Goal: Information Seeking & Learning: Check status

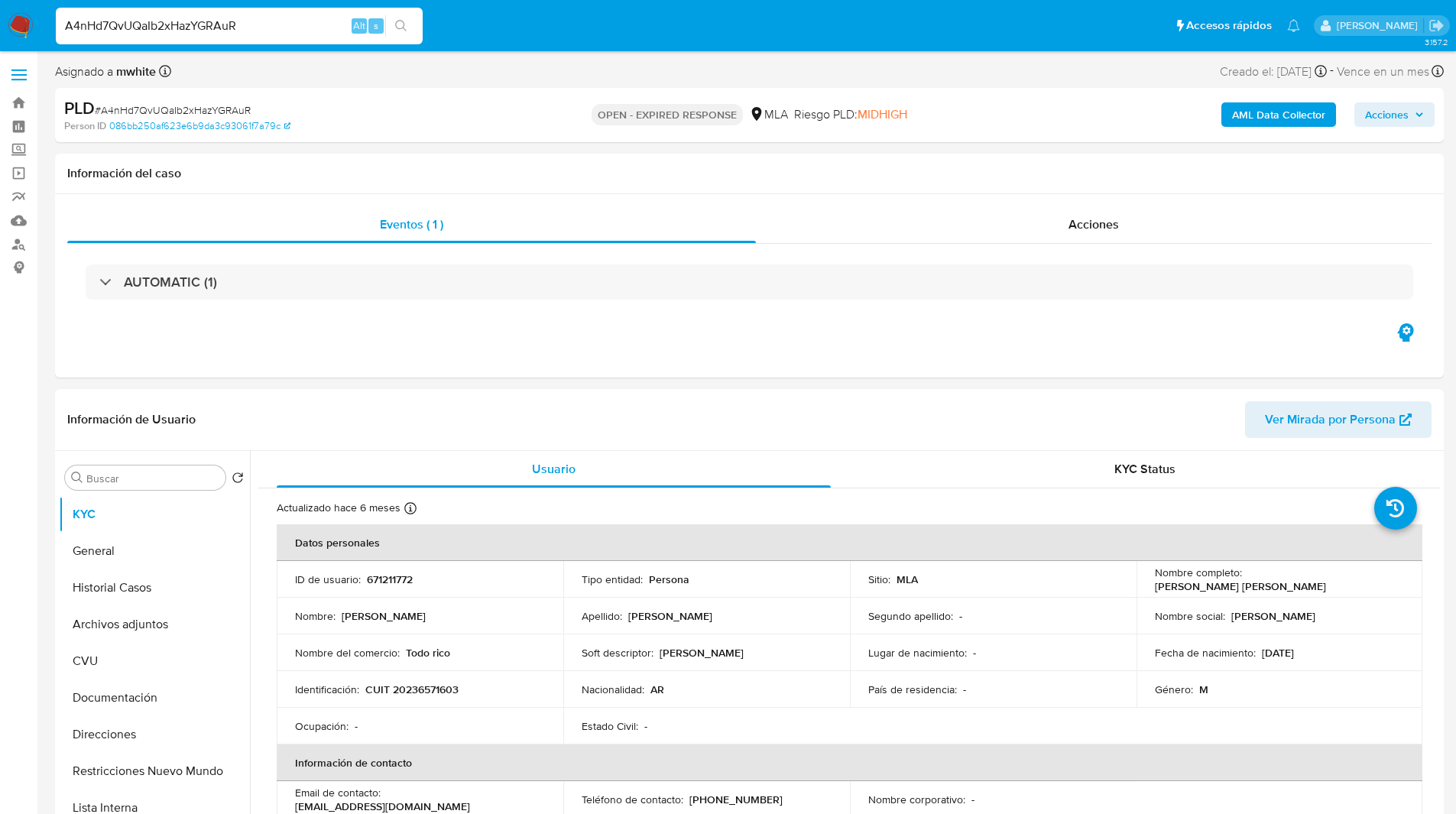
select select "10"
click at [502, 31] on ul "Pausado Ver notificaciones Alt s Accesos rápidos Presiona las siguientes teclas…" at bounding box center [677, 24] width 1260 height 38
click at [543, 28] on ul "Pausado Ver notificaciones Alt s Accesos rápidos Presiona las siguientes teclas…" at bounding box center [677, 24] width 1260 height 38
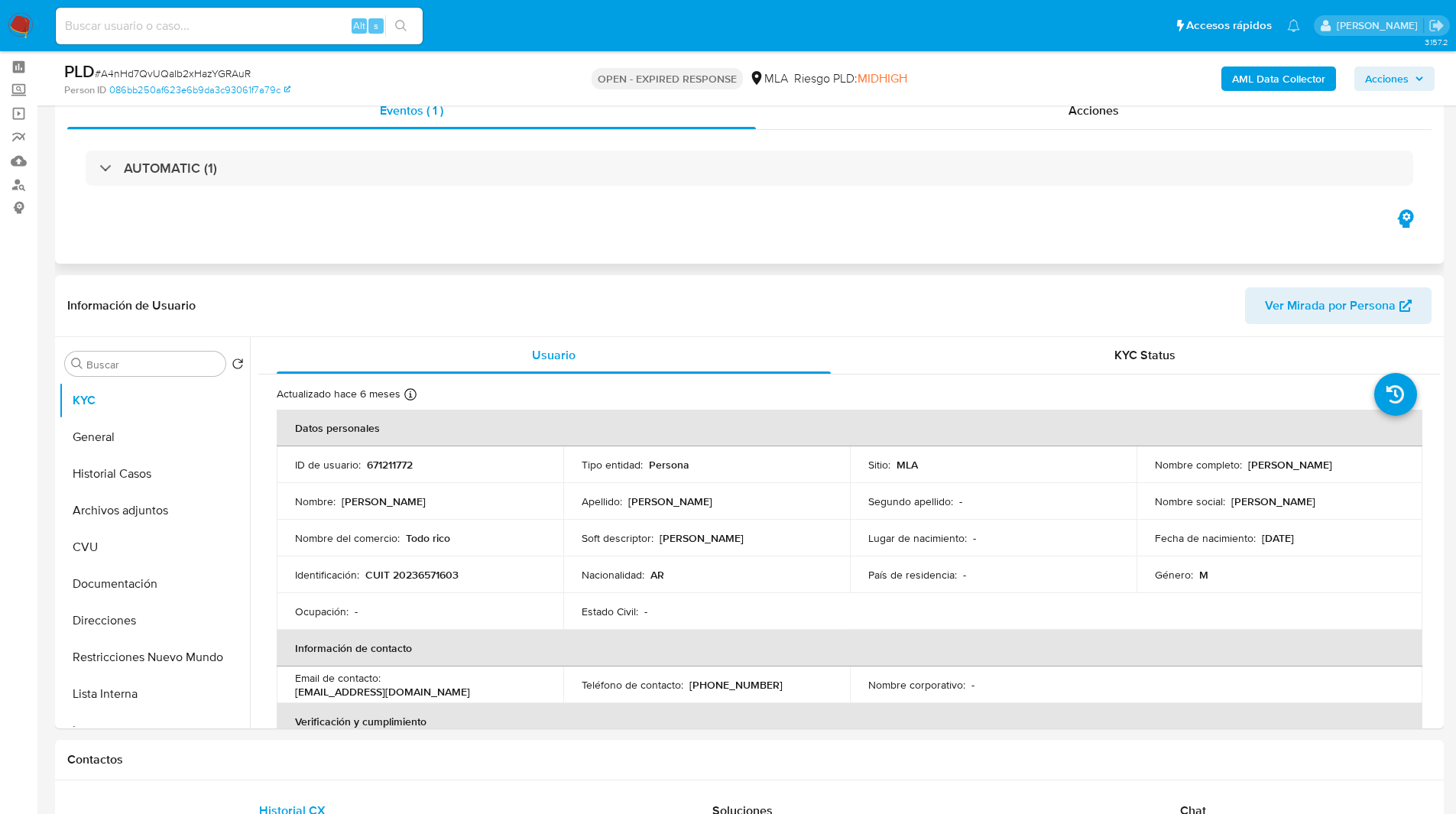
scroll to position [51, 0]
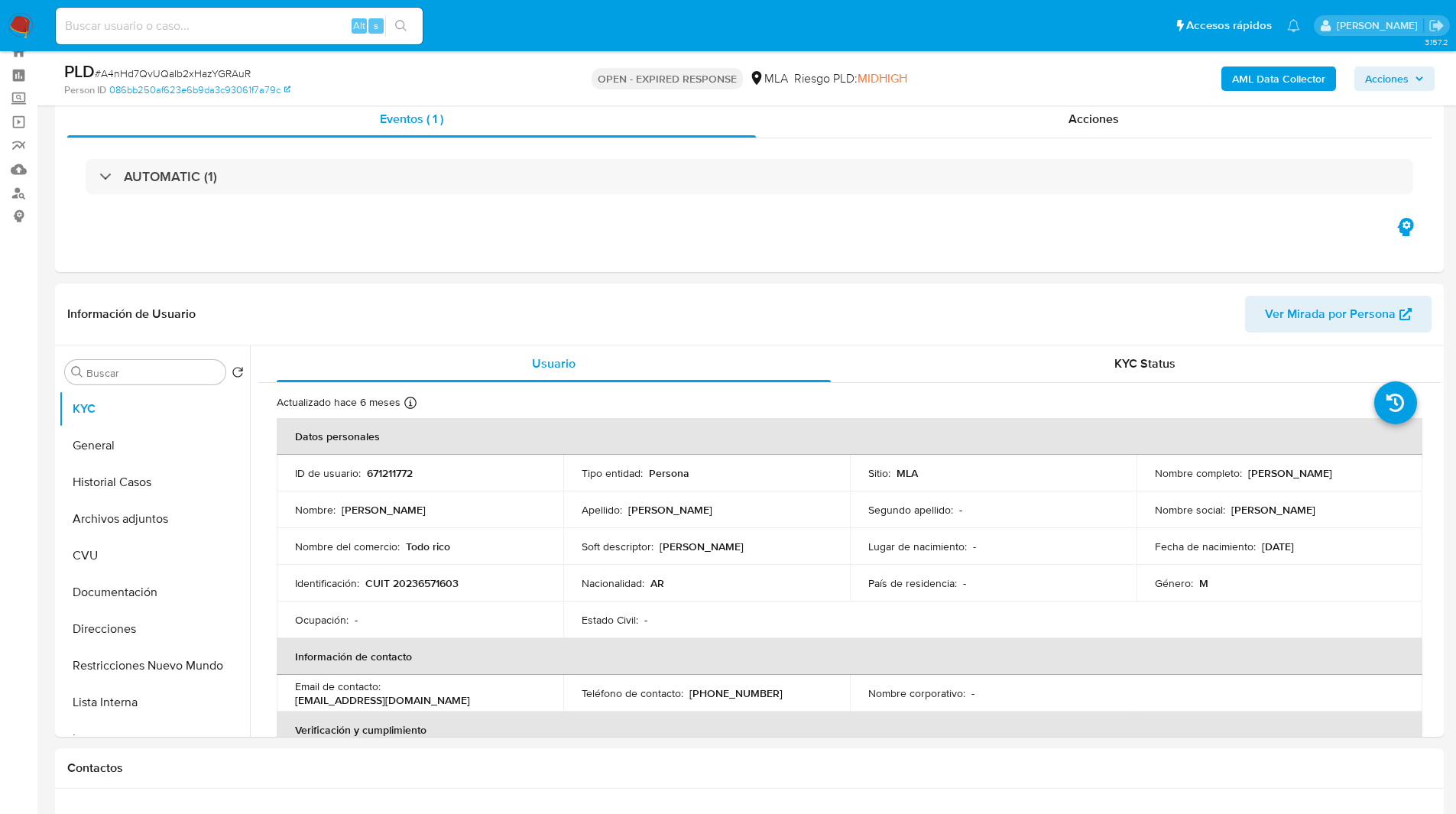
click at [838, 61] on div "Riesgo PLD: MIDHIGH" at bounding box center [851, 78] width 113 height 36
click at [531, 46] on nav "Pausado Ver notificaciones Alt s Accesos rápidos Presiona las siguientes teclas…" at bounding box center [728, 25] width 1456 height 51
click at [809, 227] on div "Eventos ( 1 ) Acciones AUTOMATIC (1)" at bounding box center [749, 180] width 1389 height 184
click at [441, 595] on td "Identificación : CUIT 20236571603" at bounding box center [420, 583] width 286 height 37
click at [427, 581] on p "CUIT 20236571603" at bounding box center [412, 583] width 94 height 13
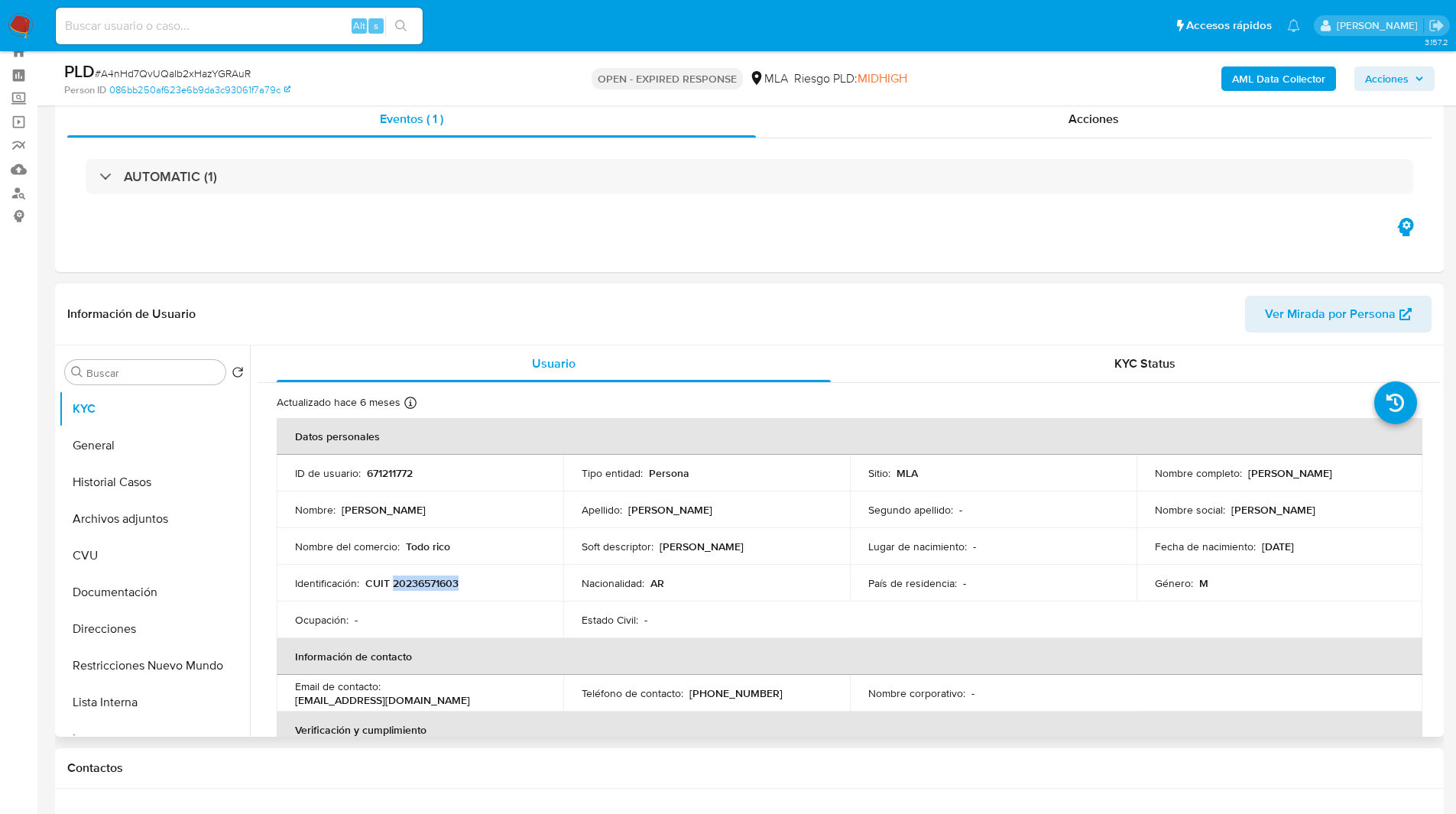
click at [427, 581] on p "CUIT 20236571603" at bounding box center [412, 583] width 94 height 13
copy p "20236571603"
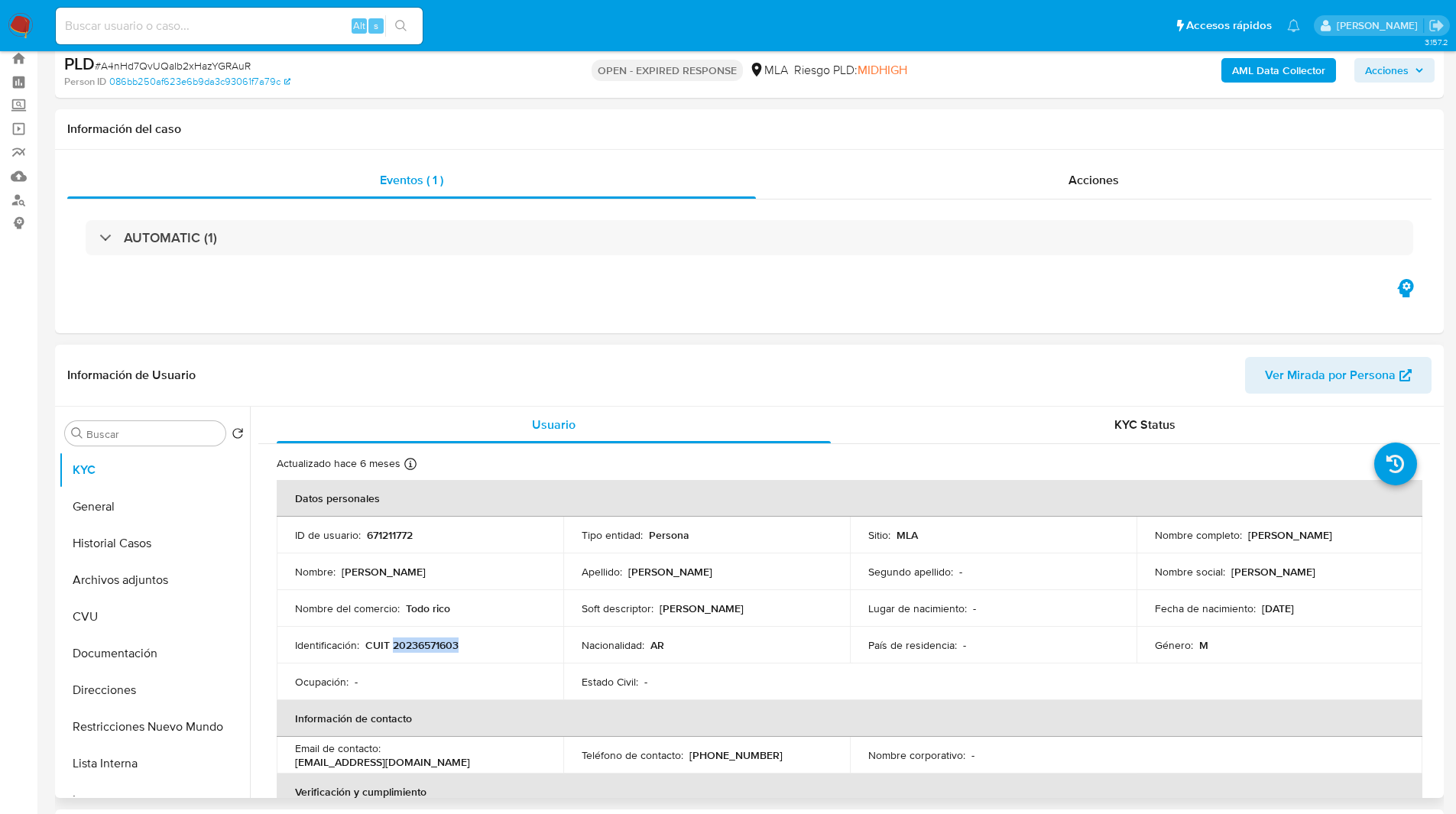
scroll to position [0, 0]
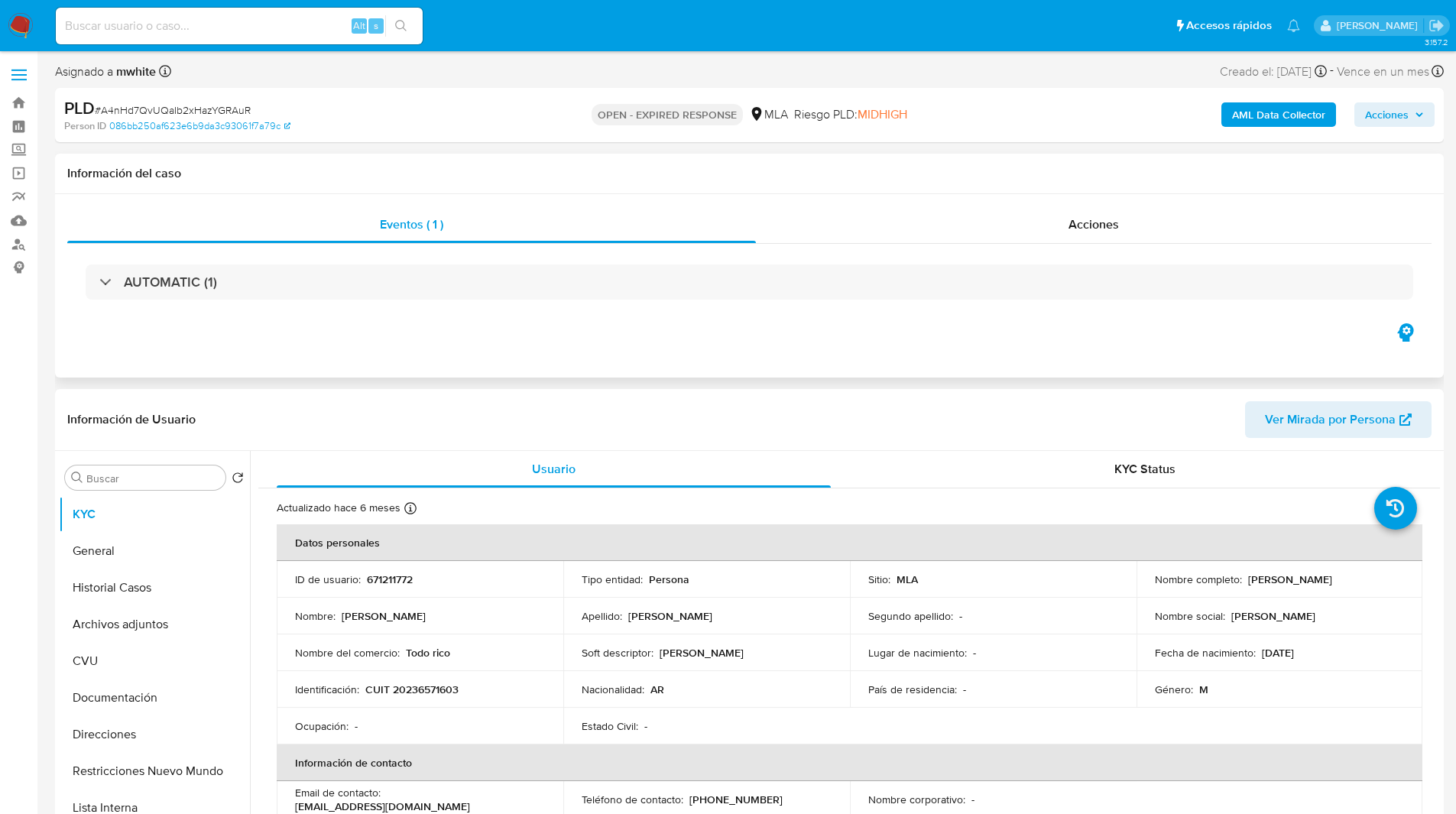
click at [860, 326] on div "Eventos ( 1 ) Acciones AUTOMATIC (1)" at bounding box center [749, 286] width 1389 height 184
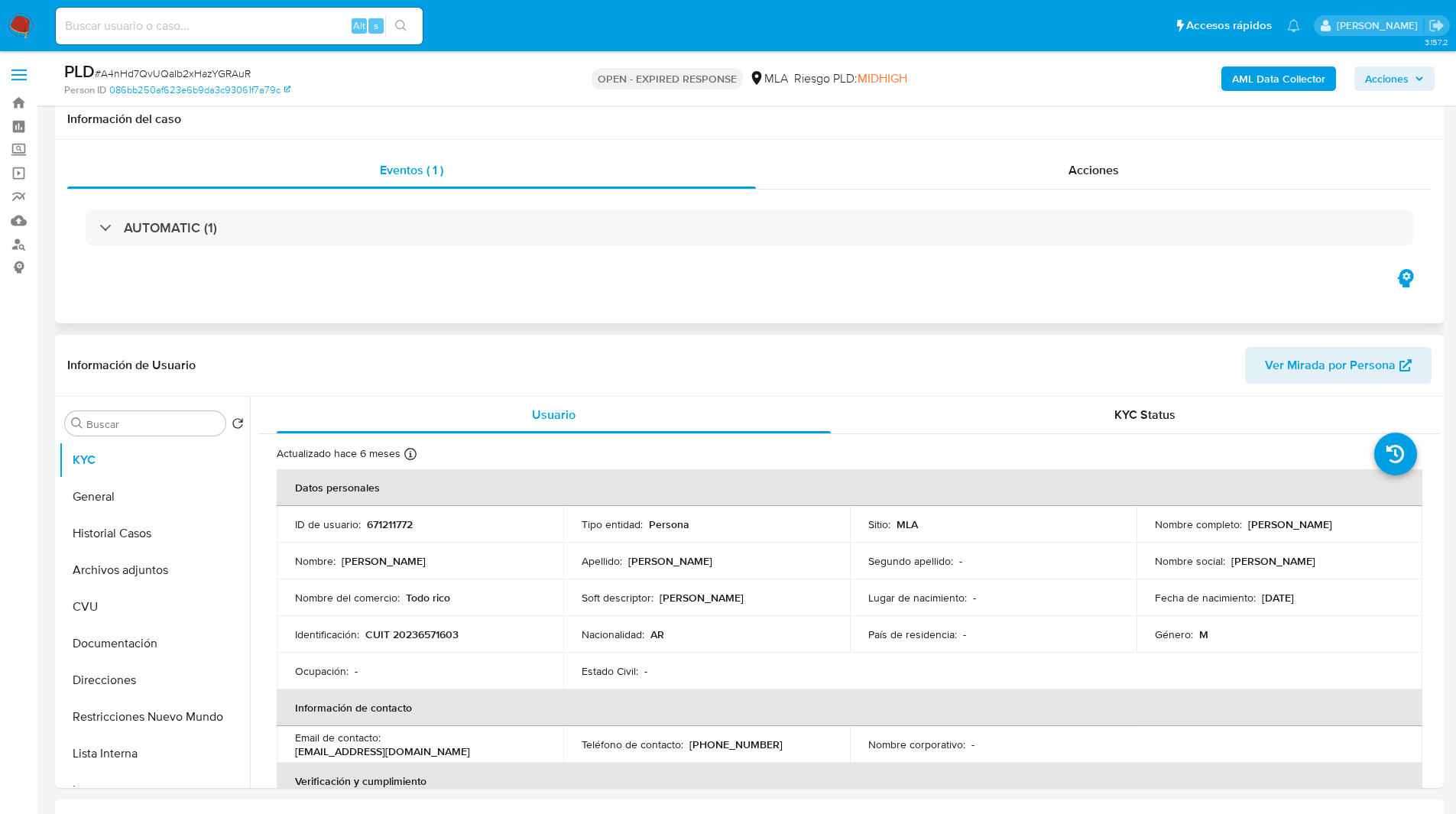
scroll to position [409, 0]
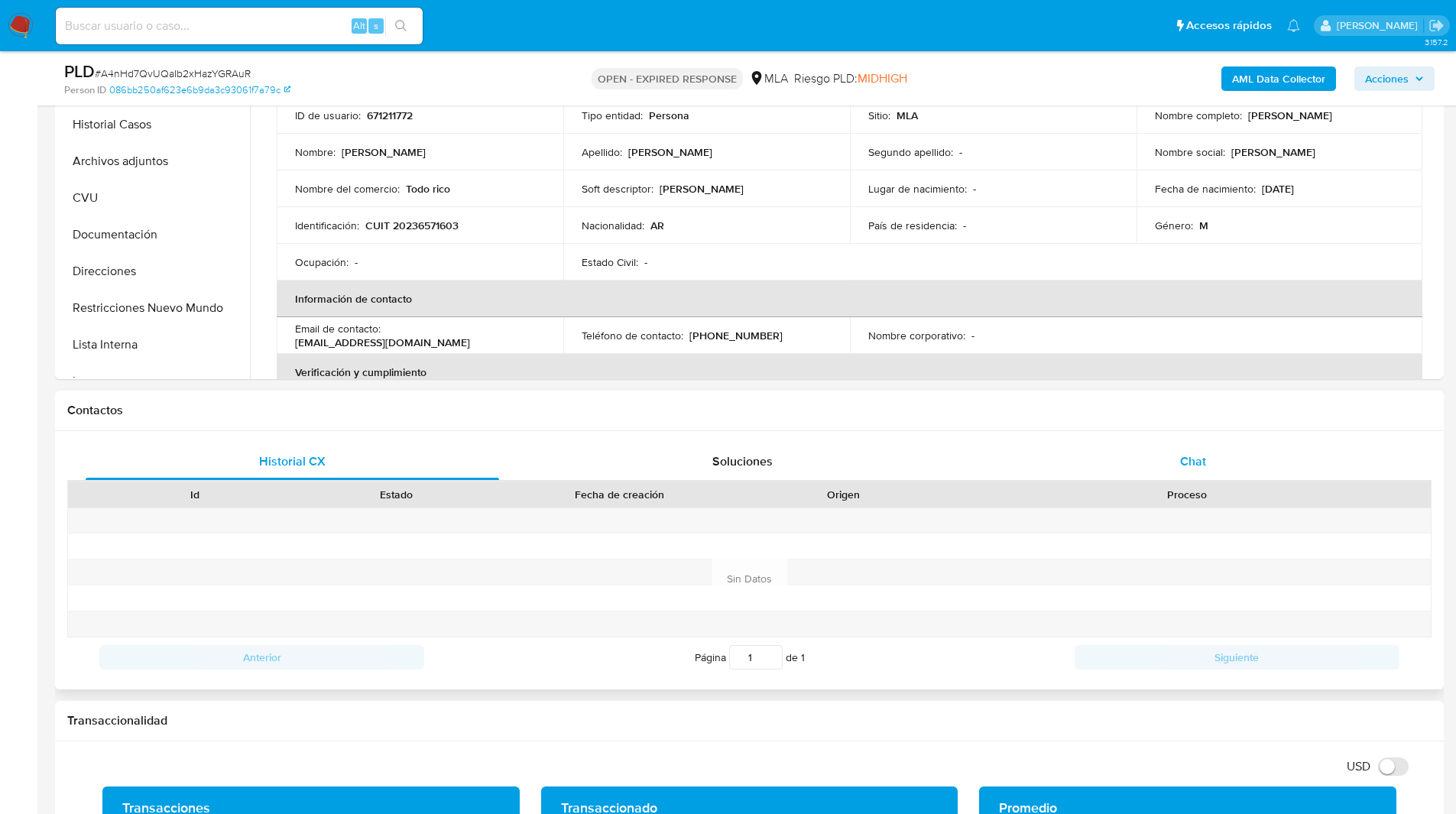
click at [1175, 459] on div "Chat" at bounding box center [1192, 462] width 414 height 37
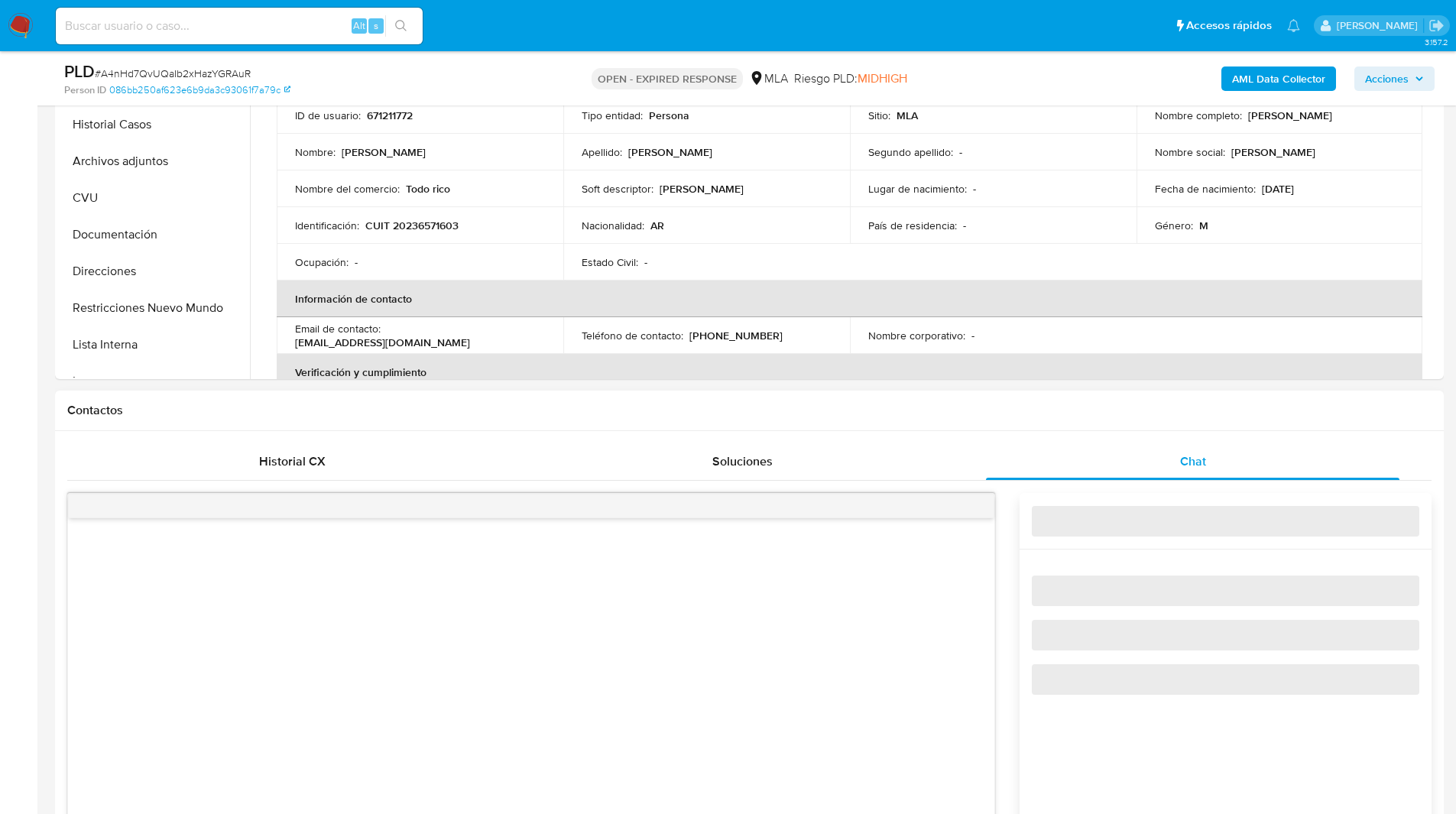
click at [1025, 409] on h1 "Contactos" at bounding box center [749, 410] width 1364 height 15
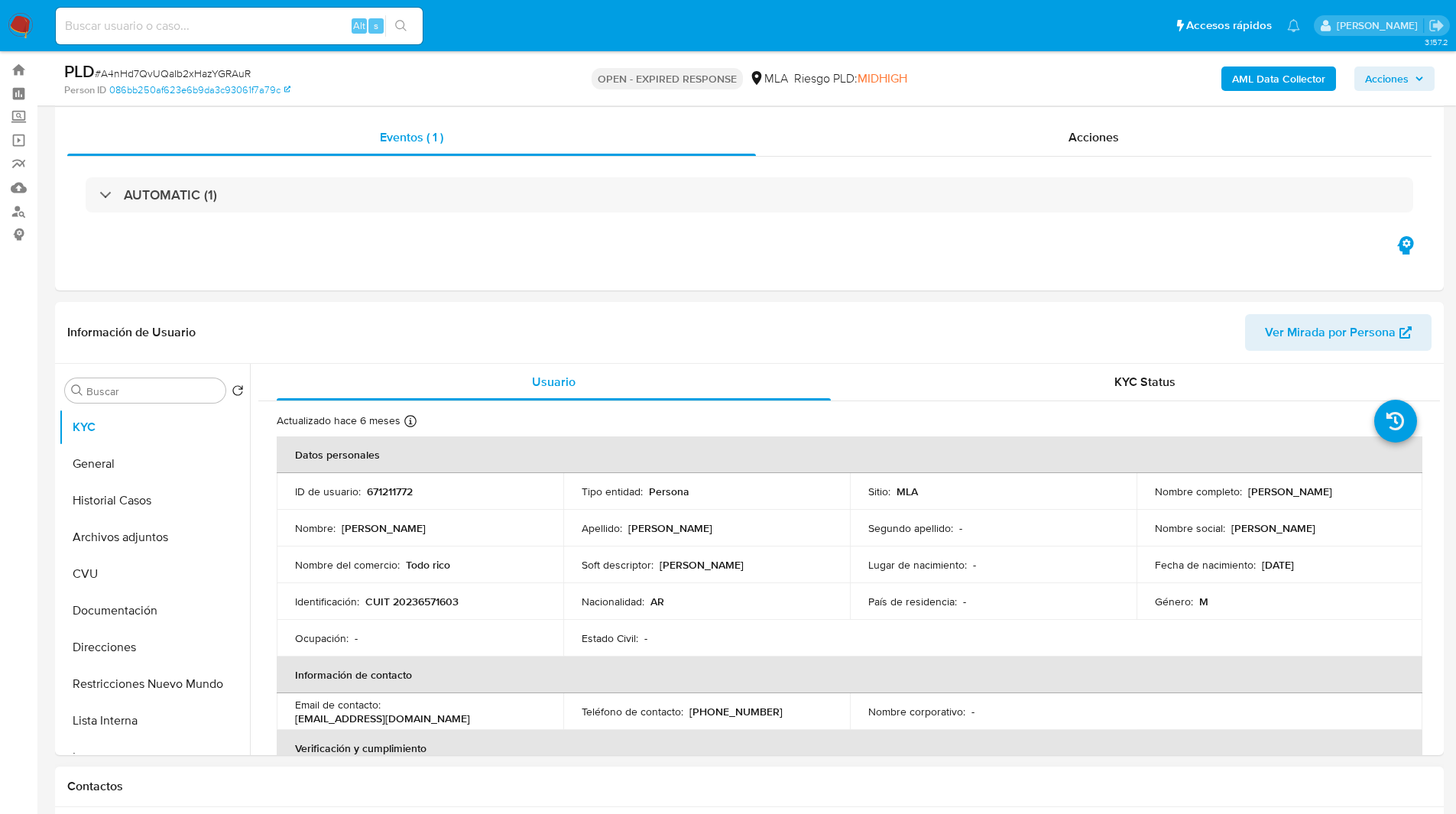
scroll to position [0, 0]
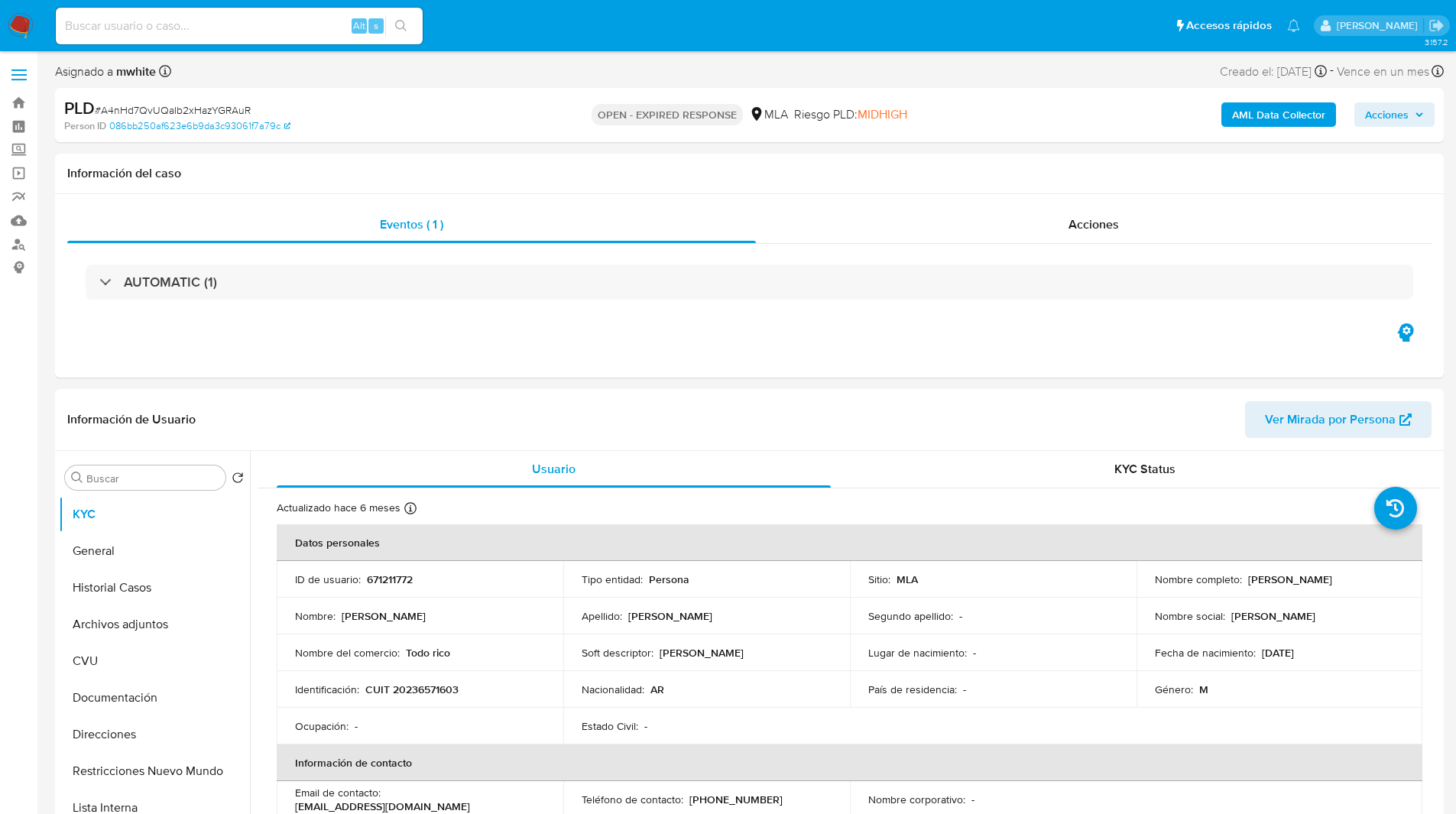
click at [528, 39] on ul "Pausado Ver notificaciones Alt s Accesos rápidos Presiona las siguientes teclas…" at bounding box center [677, 24] width 1260 height 38
click at [420, 687] on p "CUIT 20236571603" at bounding box center [412, 689] width 94 height 13
copy p "20236571603"
click at [481, 35] on ul "Pausado Ver notificaciones Alt s Accesos rápidos Presiona las siguientes teclas…" at bounding box center [677, 24] width 1260 height 38
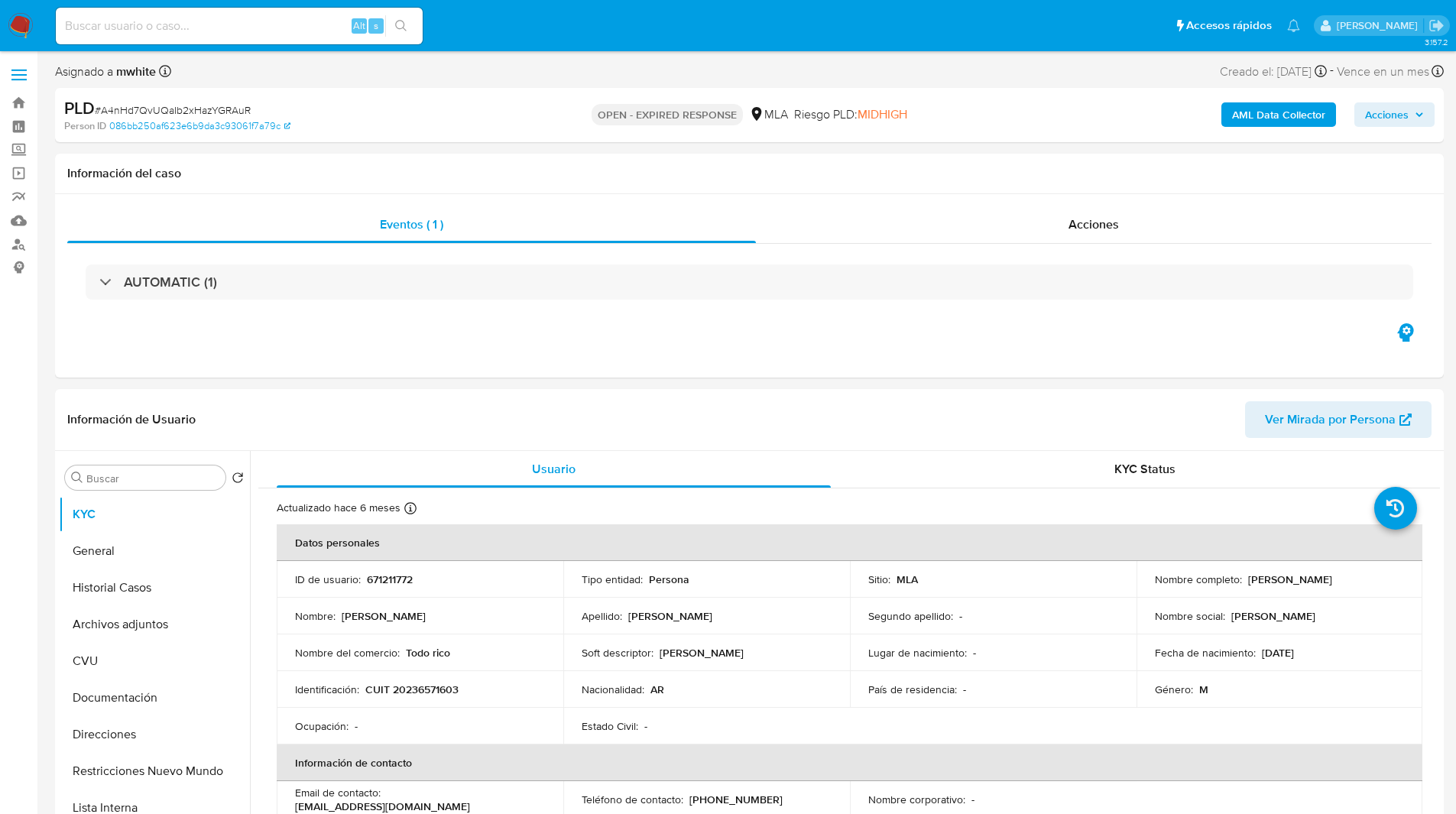
click at [746, 19] on ul "Pausado Ver notificaciones Alt s Accesos rápidos Presiona las siguientes teclas…" at bounding box center [677, 24] width 1260 height 38
click at [498, 33] on ul "Pausado Ver notificaciones Alt s Accesos rápidos Presiona las siguientes teclas…" at bounding box center [677, 24] width 1260 height 38
click at [502, 29] on ul "Pausado Ver notificaciones Alt s Accesos rápidos Presiona las siguientes teclas…" at bounding box center [677, 24] width 1260 height 38
click at [547, 27] on ul "Pausado Ver notificaciones Alt s Accesos rápidos Presiona las siguientes teclas…" at bounding box center [677, 24] width 1260 height 38
click at [902, 33] on ul "Pausado Ver notificaciones Alt s Accesos rápidos Presiona las siguientes teclas…" at bounding box center [677, 24] width 1260 height 38
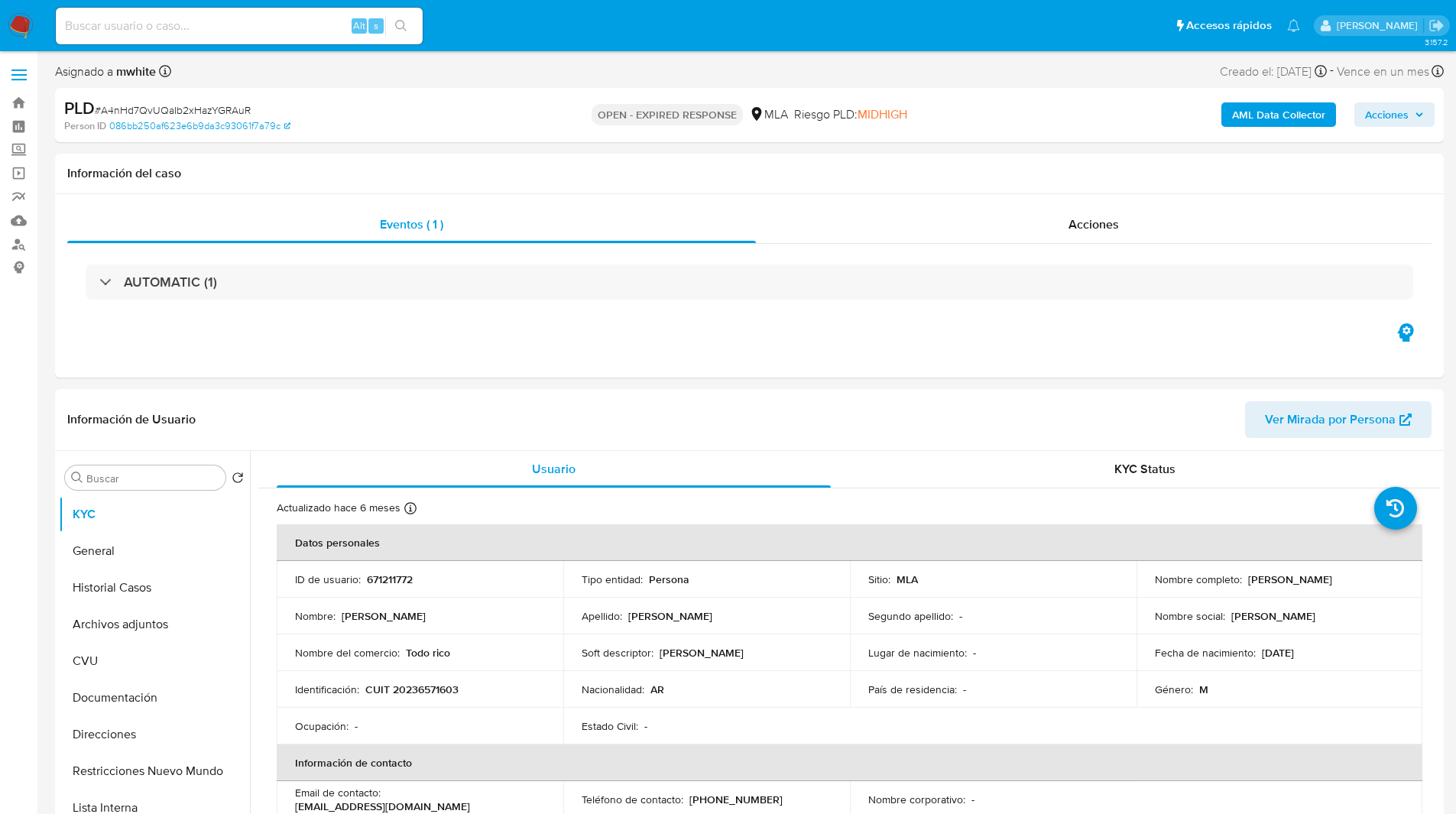
click at [533, 29] on ul "Pausado Ver notificaciones Alt s Accesos rápidos Presiona las siguientes teclas…" at bounding box center [677, 24] width 1260 height 38
click at [895, 70] on div "Asignado a mwhite Asignado el: 18/08/2025 14:15:36 Creado el: 12/08/2025 Creado…" at bounding box center [749, 75] width 1389 height 27
click at [544, 19] on ul "Pausado Ver notificaciones Alt s Accesos rápidos Presiona las siguientes teclas…" at bounding box center [677, 24] width 1260 height 38
click at [920, 126] on div "OPEN - EXPIRED RESPONSE MLA Riesgo PLD: MIDHIGH" at bounding box center [748, 115] width 452 height 36
click at [523, 177] on h1 "Información del caso" at bounding box center [749, 174] width 1364 height 15
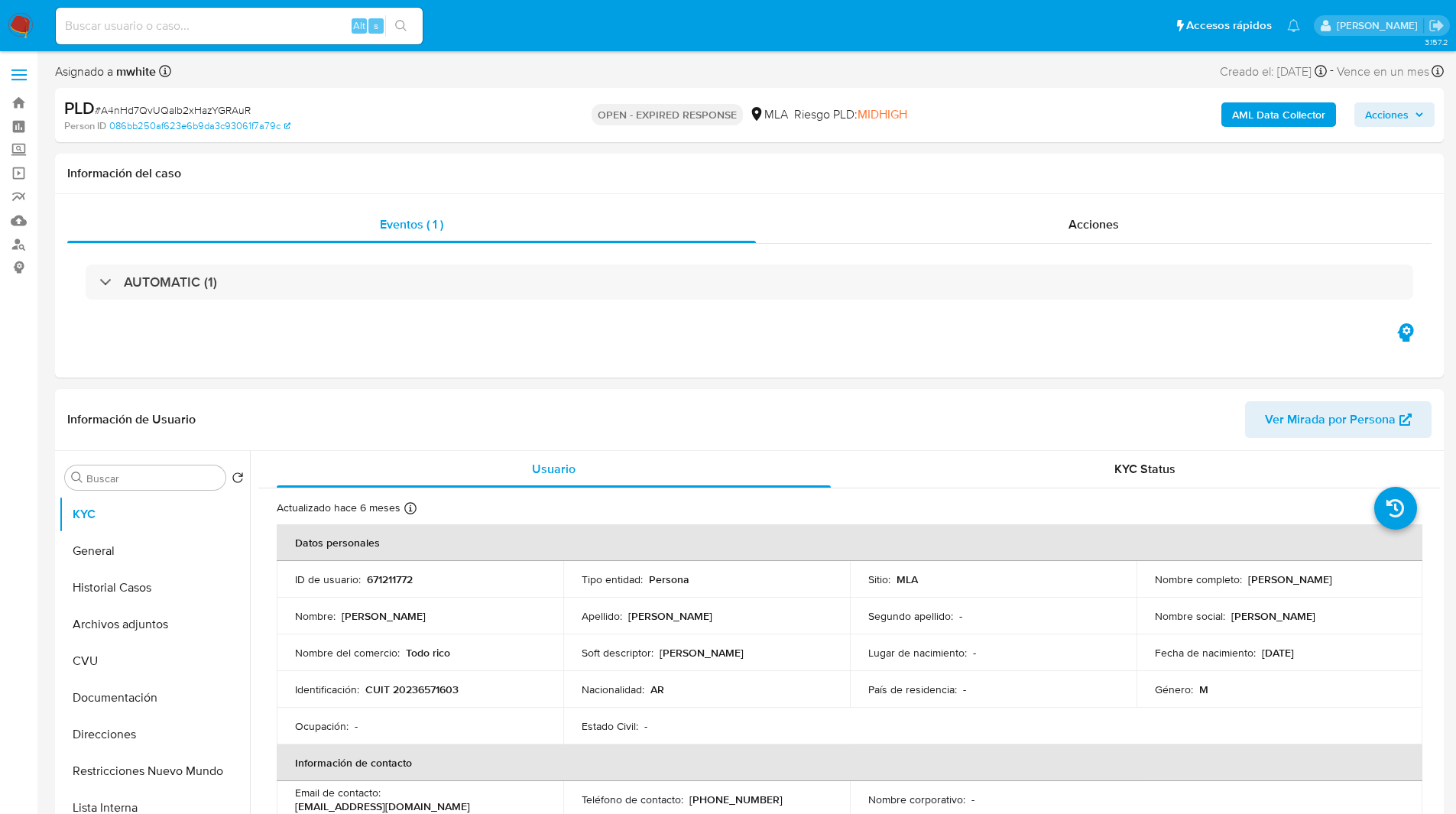
click at [223, 29] on input at bounding box center [238, 26] width 367 height 20
paste input "aG4MeS3IO0RJ1IKJchKGswn8"
type input "aG4MeS3IO0RJ1IKJchKGswn8"
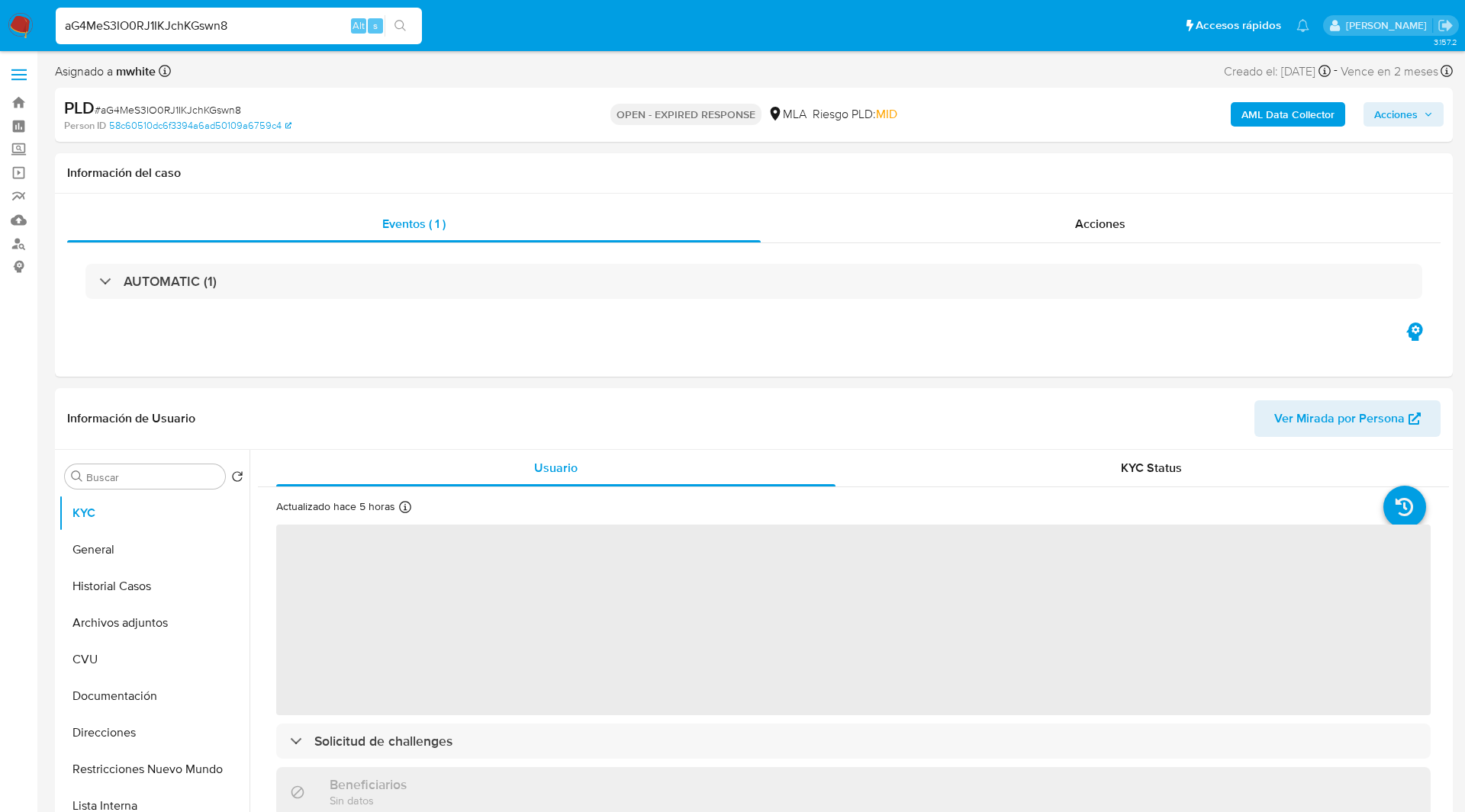
select select "10"
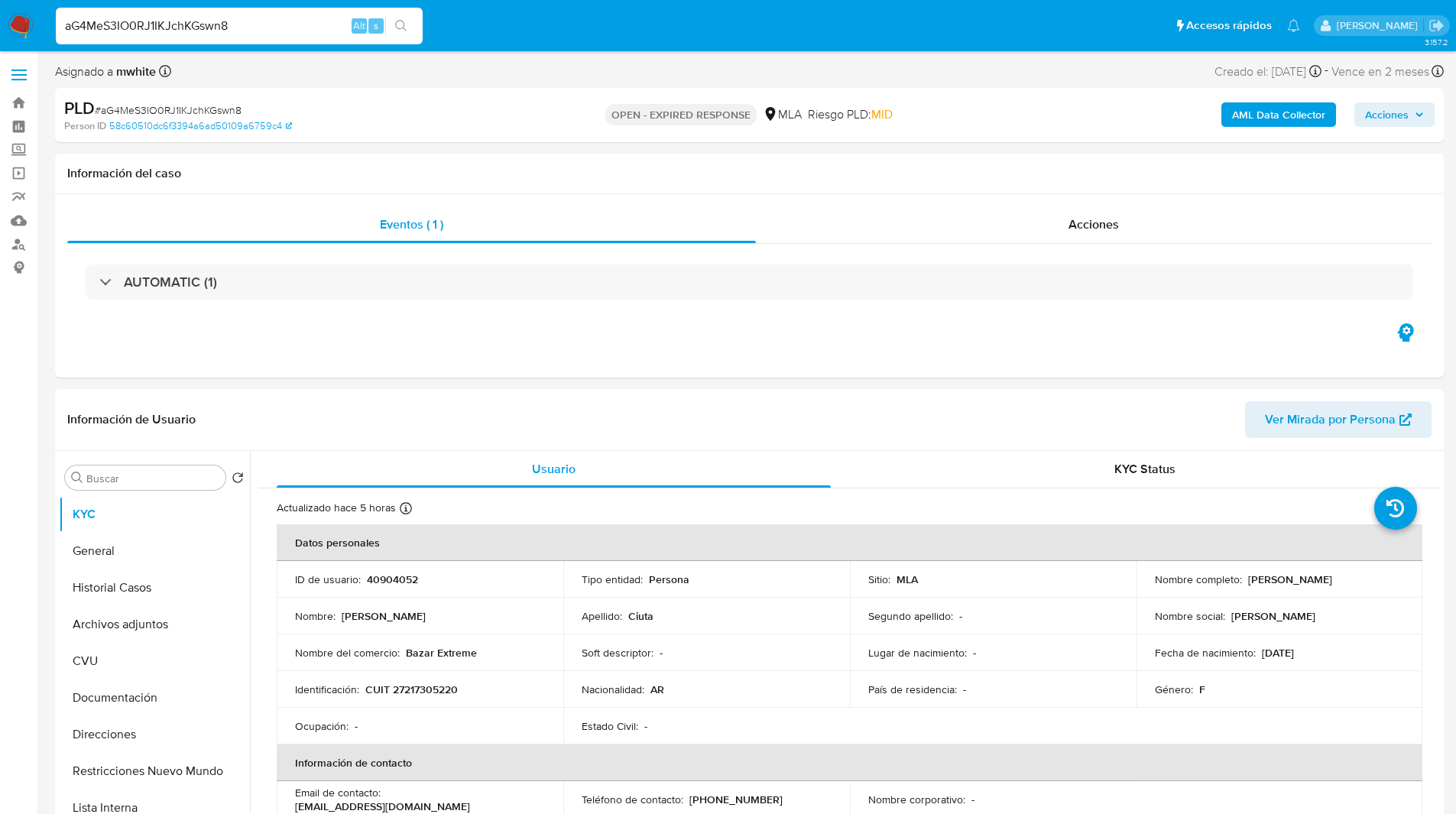
click at [792, 62] on div "Asignado a mwhite Asignado el: 18/08/2025 14:11:54 Creado el: 12/08/2025 Creado…" at bounding box center [749, 75] width 1389 height 27
click at [431, 694] on p "CUIT 27217305220" at bounding box center [412, 689] width 93 height 13
click at [385, 588] on td "ID de usuario : 40904052" at bounding box center [420, 580] width 286 height 37
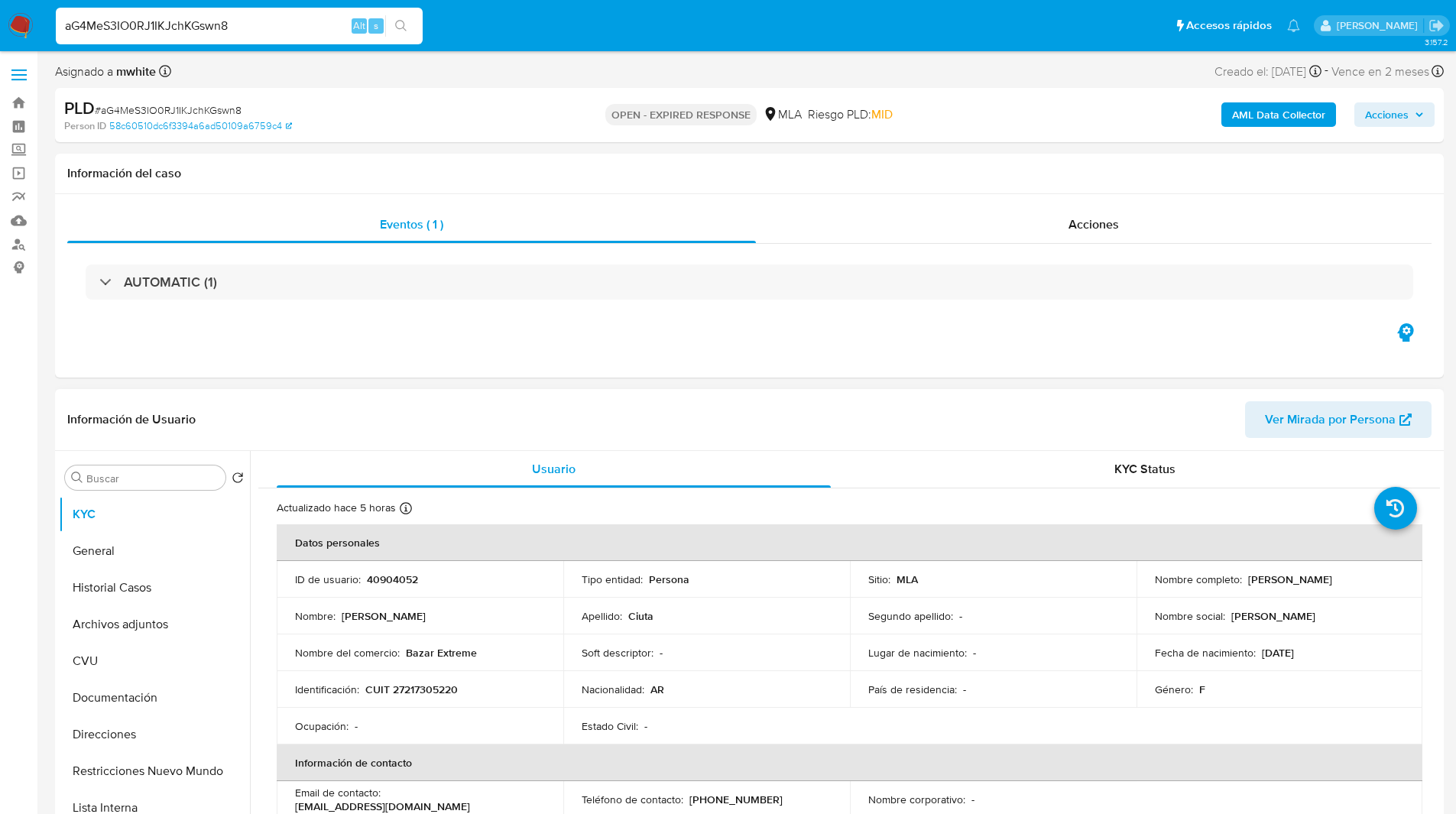
click at [416, 573] on p "40904052" at bounding box center [392, 579] width 51 height 13
click at [394, 580] on p "40904052" at bounding box center [392, 579] width 51 height 13
copy p "40904052"
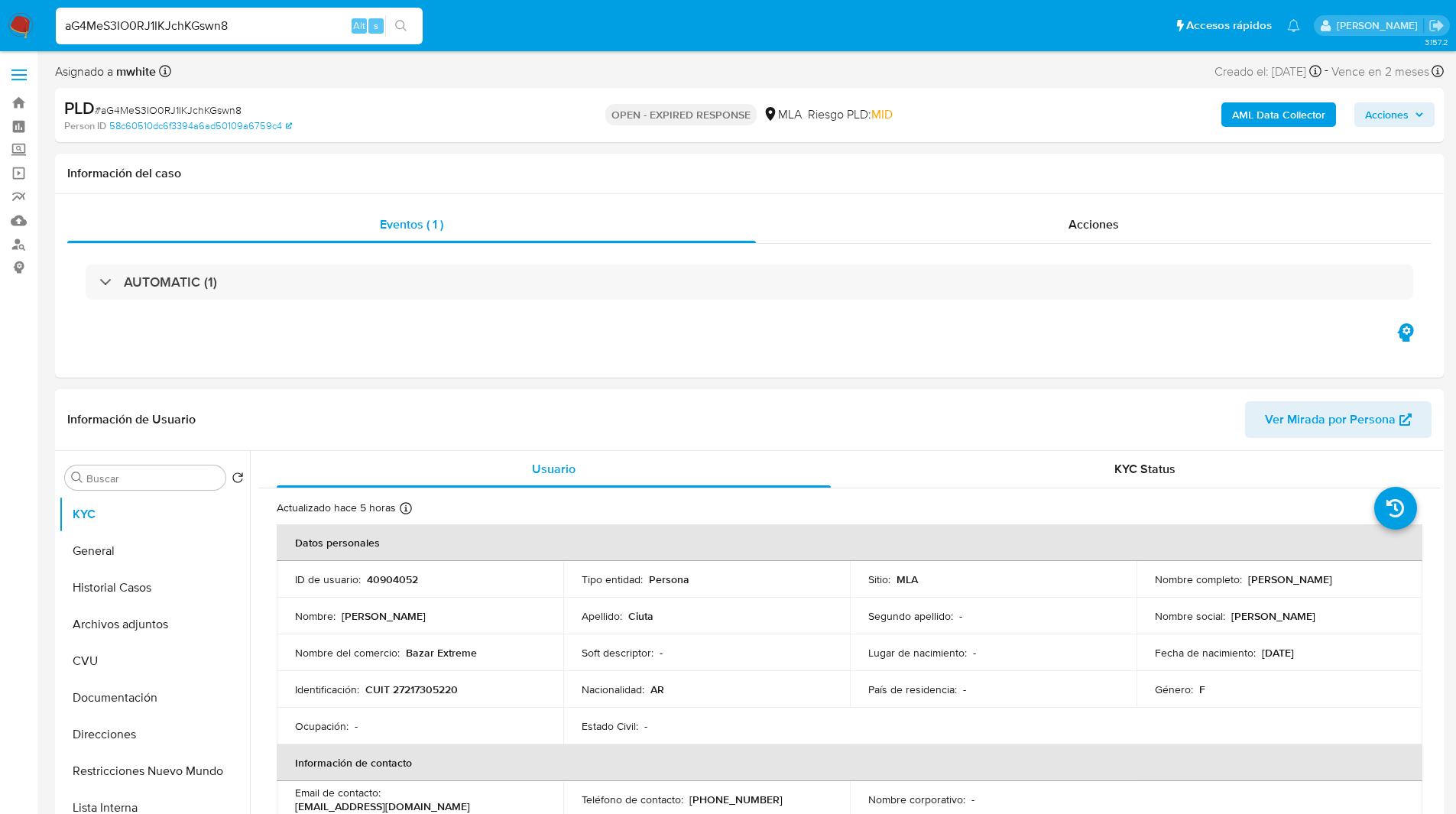
click at [410, 687] on p "CUIT 27217305220" at bounding box center [412, 689] width 93 height 13
copy p "27217305220"
click at [228, 29] on input "aG4MeS3IO0RJ1IKJchKGswn8" at bounding box center [238, 26] width 367 height 20
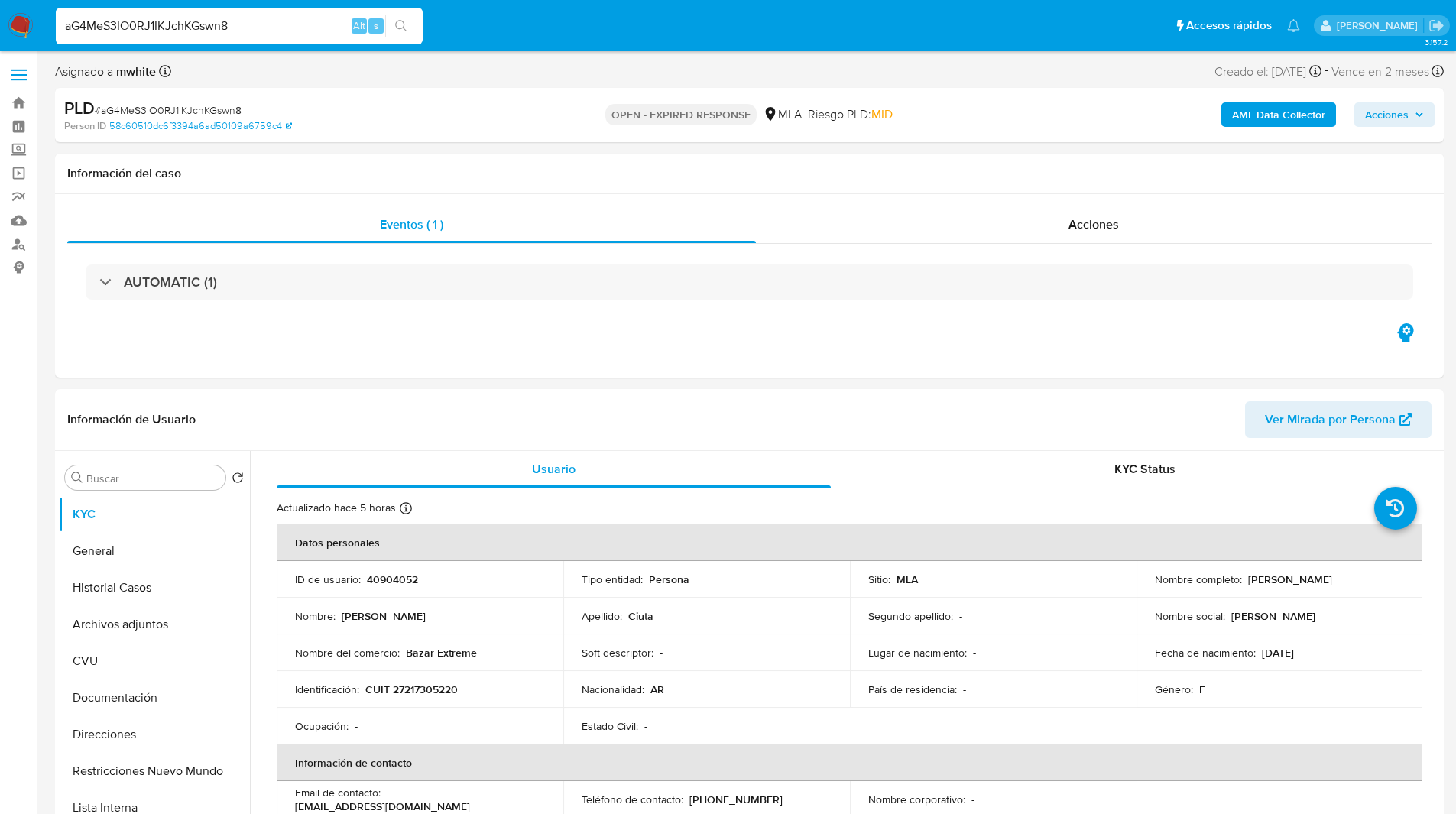
click at [228, 29] on input "aG4MeS3IO0RJ1IKJchKGswn8" at bounding box center [238, 26] width 367 height 20
paste input "CJHOSBa9Y02GISS41Uw40wOO"
type input "CJHOSBa9Y02GISS41Uw40wOO"
select select "10"
click at [479, 23] on ul "Pausado Ver notificaciones CJHOSBa9Y02GISS41Uw40wOO Alt s Accesos rápidos Presi…" at bounding box center [677, 24] width 1260 height 38
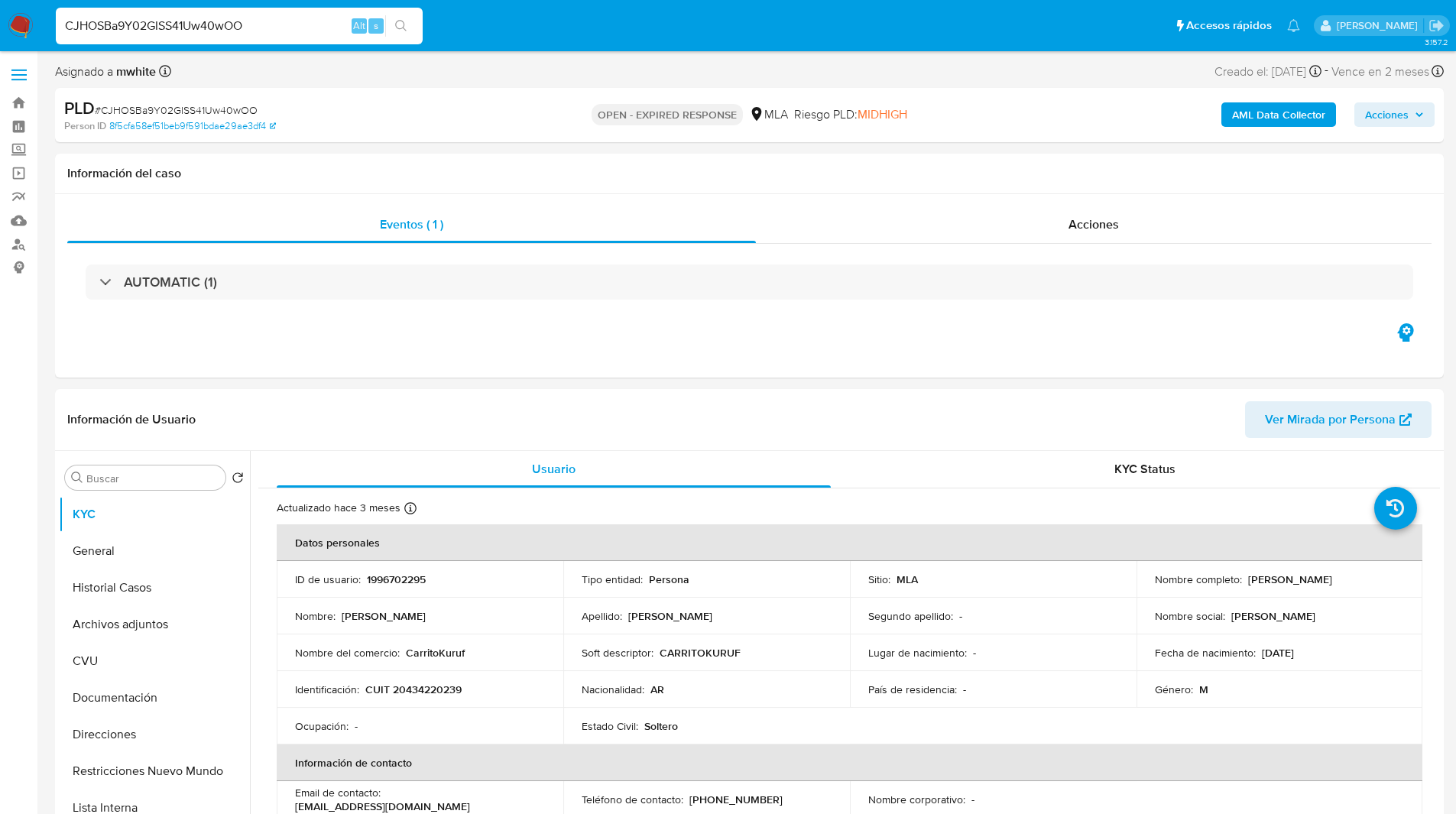
click at [490, 31] on ul "Pausado Ver notificaciones CJHOSBa9Y02GISS41Uw40wOO Alt s Accesos rápidos Presi…" at bounding box center [677, 24] width 1260 height 38
click at [483, 14] on ul "Pausado Ver notificaciones CJHOSBa9Y02GISS41Uw40wOO Alt s Accesos rápidos Presi…" at bounding box center [677, 24] width 1260 height 38
click at [517, 12] on ul "Pausado Ver notificaciones CJHOSBa9Y02GISS41Uw40wOO Alt s Accesos rápidos Presi…" at bounding box center [677, 24] width 1260 height 38
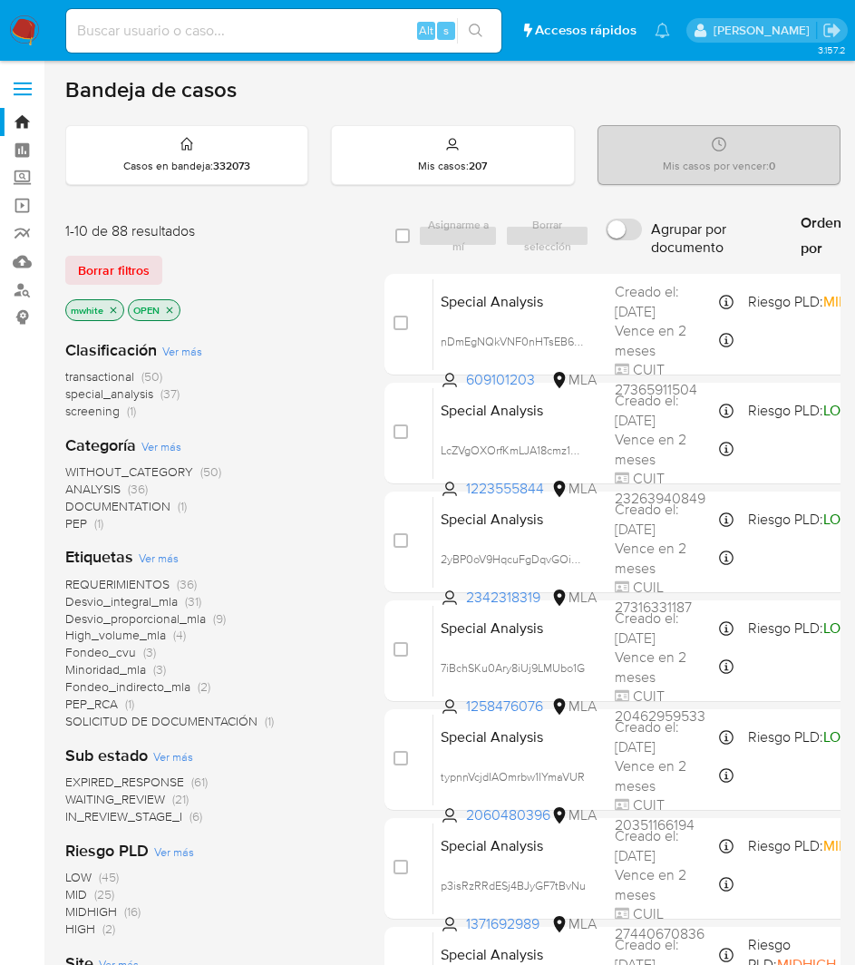
click at [194, 29] on input at bounding box center [283, 31] width 435 height 24
paste input "8go4cvqg2BxuLJBheVJ8DI7Y"
type input "8go4cvqg2BxuLJBheVJ8DI7Y"
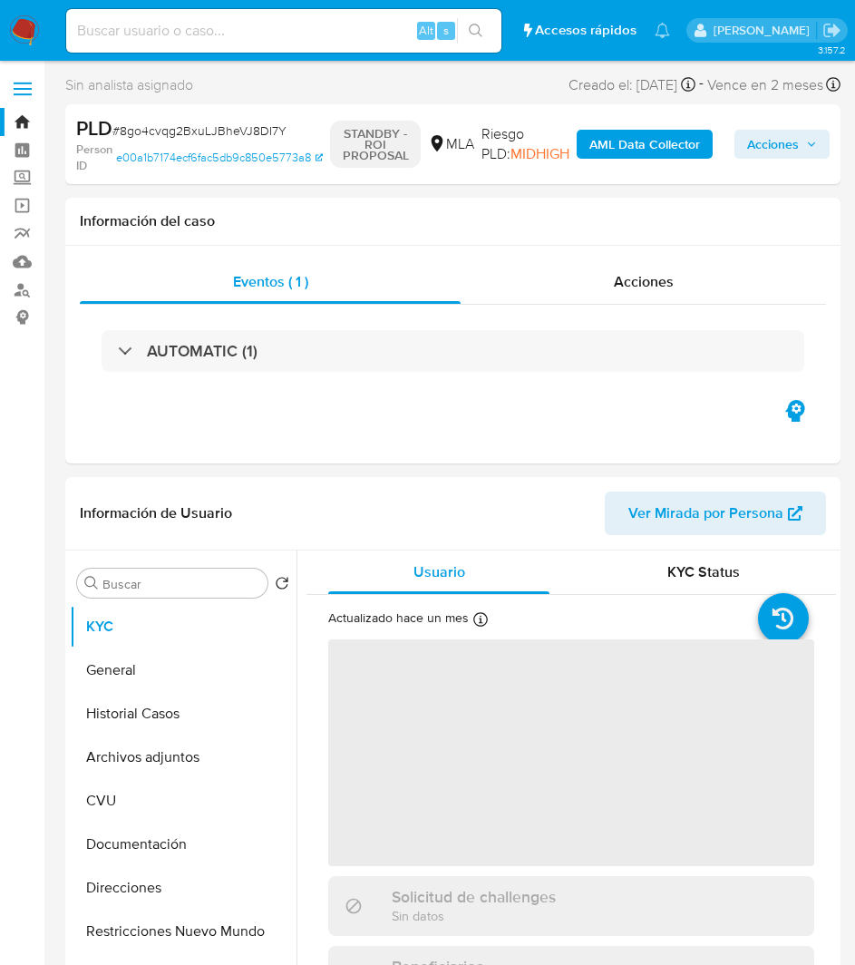
select select "10"
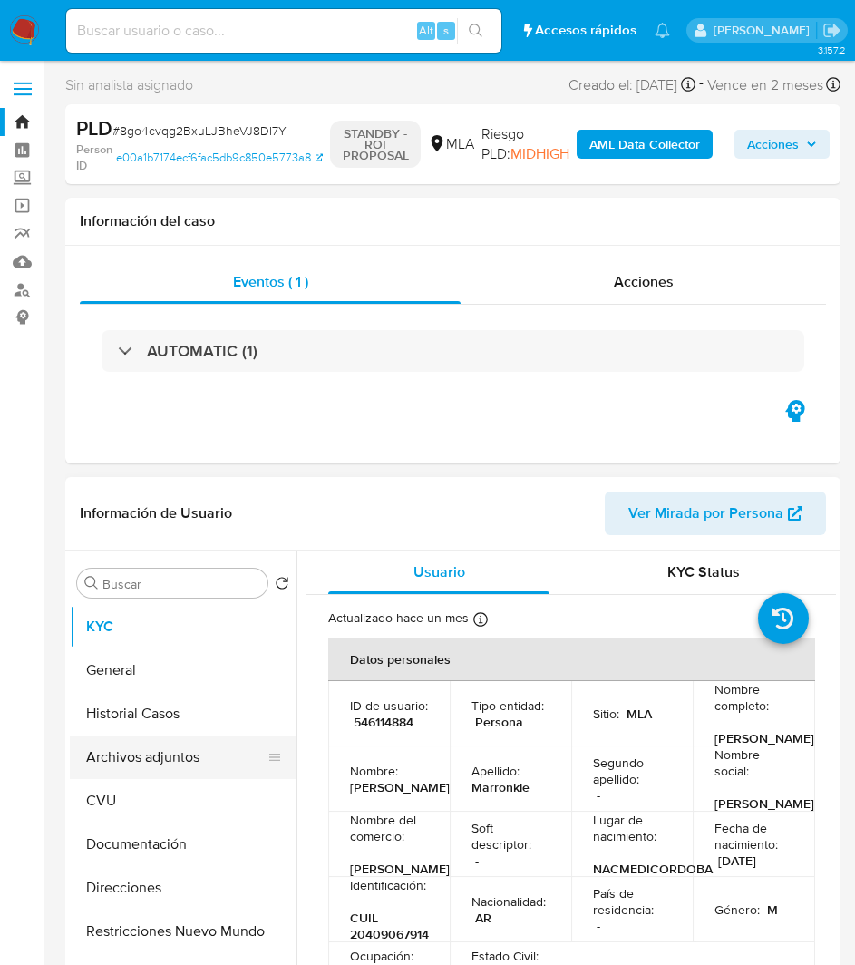
click at [139, 755] on button "Archivos adjuntos" at bounding box center [176, 758] width 212 height 44
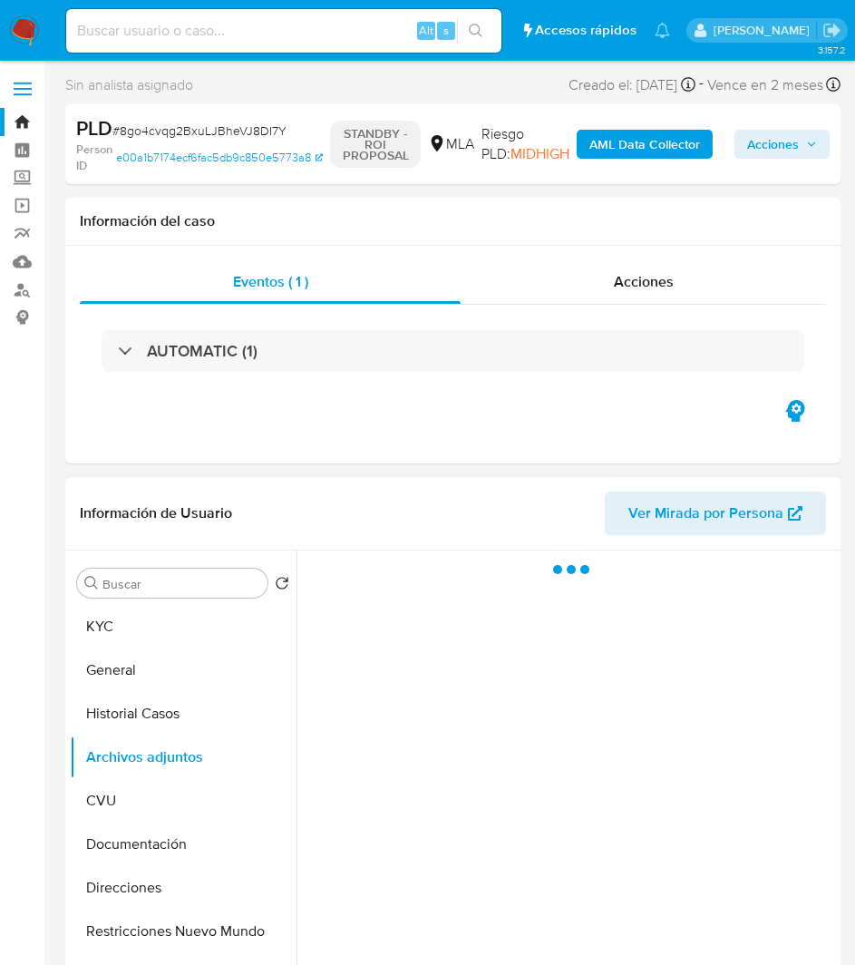
click at [287, 493] on header "Información de Usuario Ver Mirada por Persona" at bounding box center [453, 514] width 747 height 44
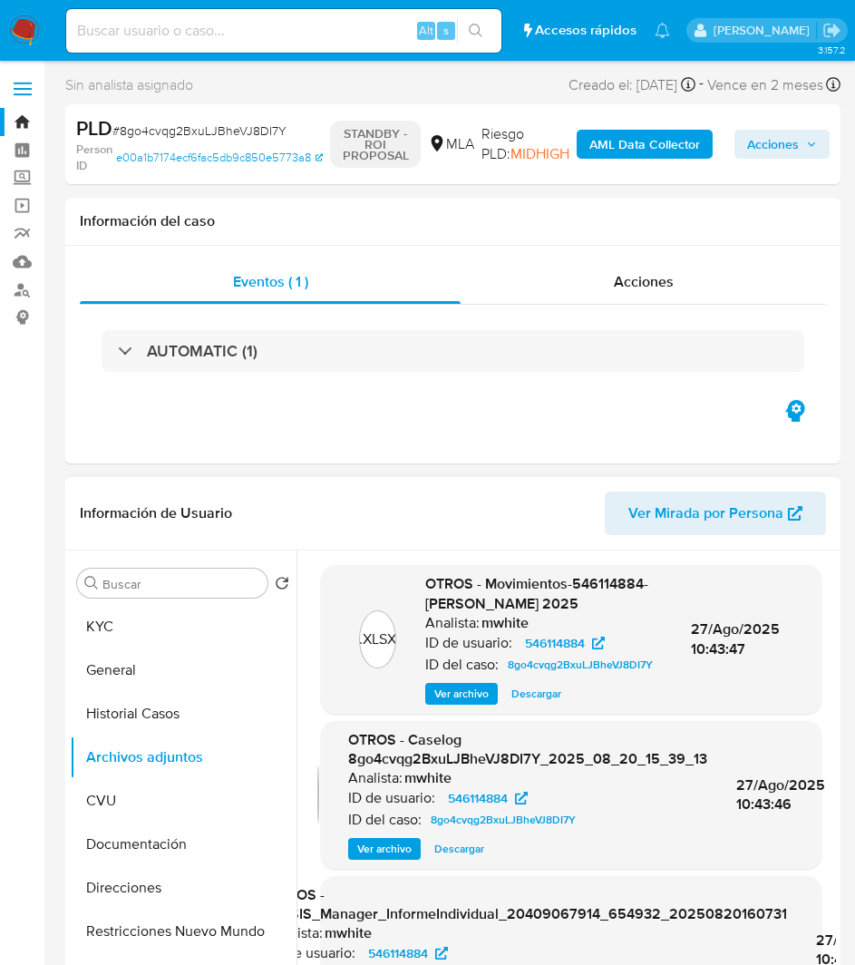
scroll to position [40, 0]
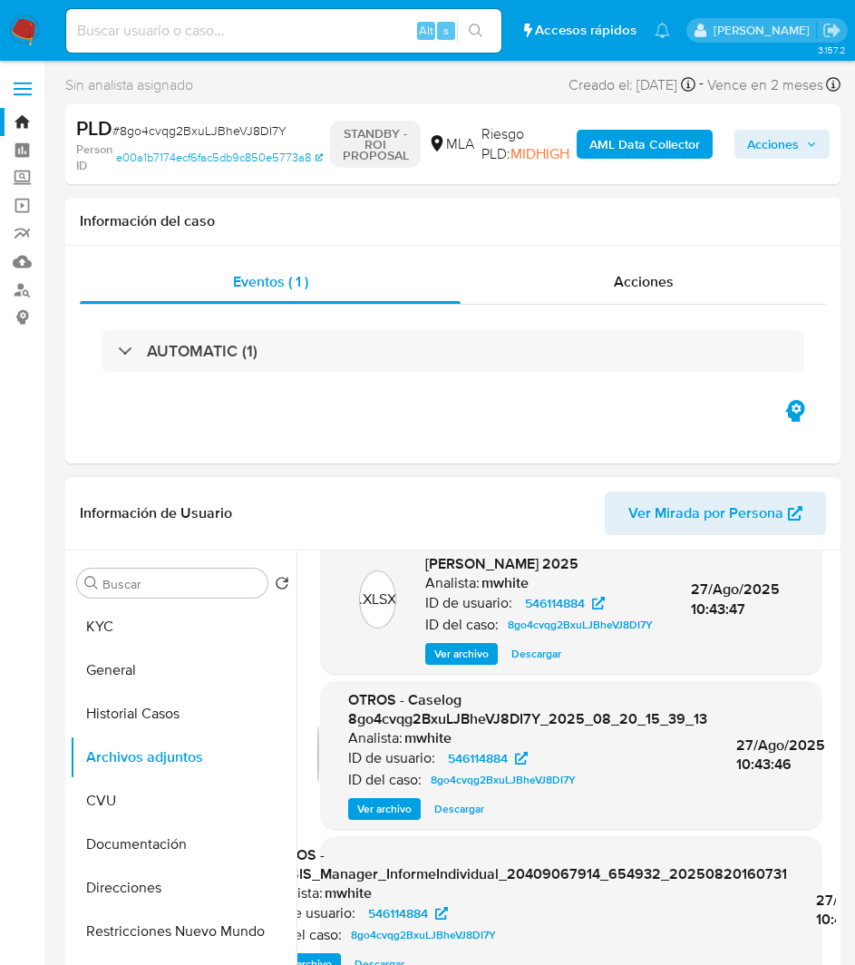
click at [405, 818] on span "Ver archivo" at bounding box center [384, 809] width 54 height 18
click at [437, 820] on div "Ver archivo Ver archivo Descargar" at bounding box center [527, 809] width 359 height 22
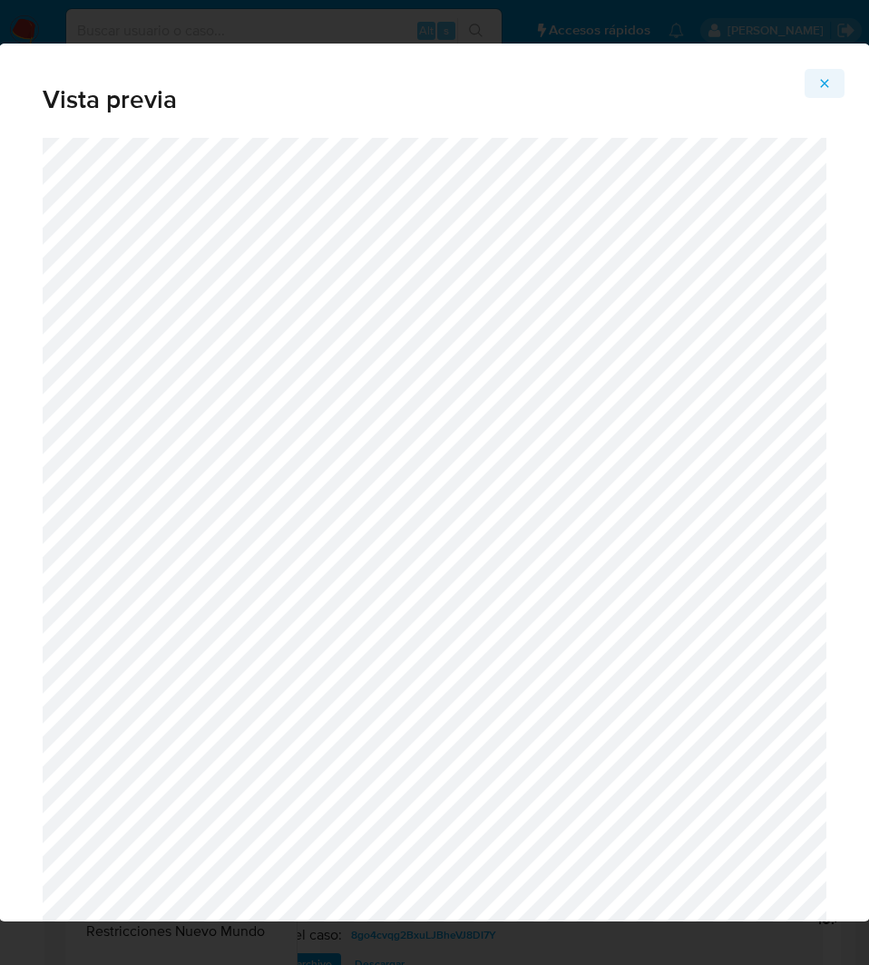
click at [828, 83] on icon "Attachment preview" at bounding box center [824, 83] width 15 height 15
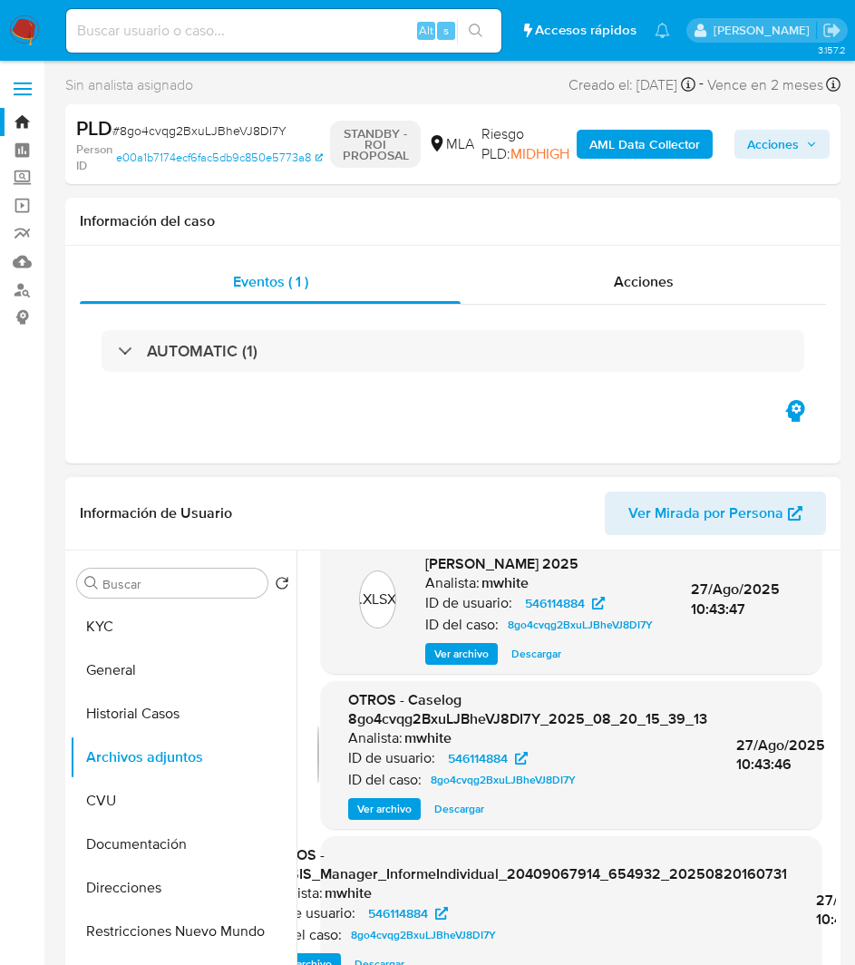
click at [458, 816] on span "Descargar" at bounding box center [460, 809] width 50 height 18
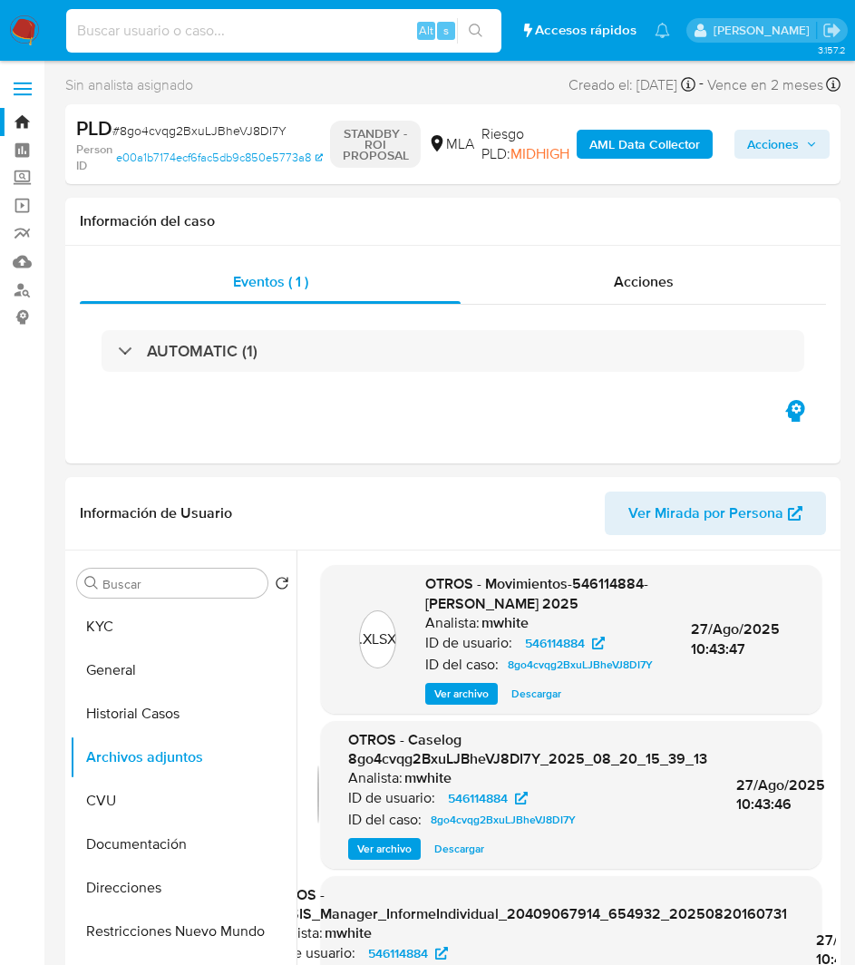
click at [204, 42] on input at bounding box center [283, 31] width 435 height 24
paste input "sA7R2ucqYa3JMLNTKtDOWzCX"
type input "sA7R2ucqYa3JMLNTKtDOWzCX"
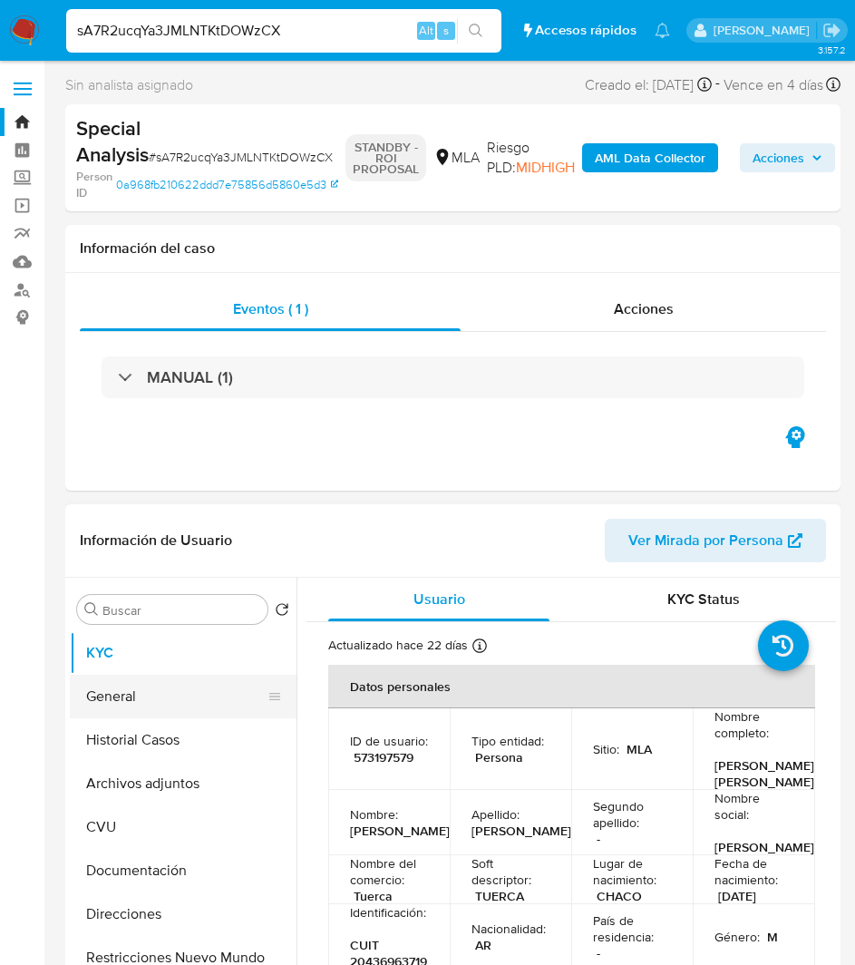
select select "10"
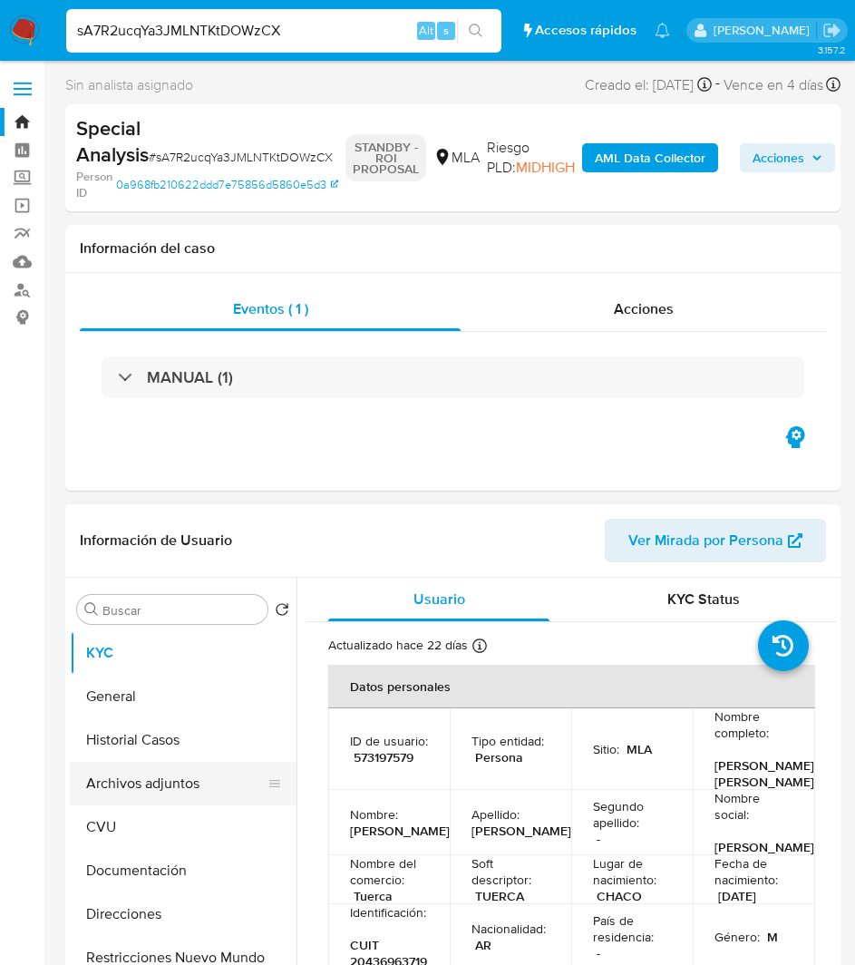
click at [174, 791] on button "Archivos adjuntos" at bounding box center [176, 784] width 212 height 44
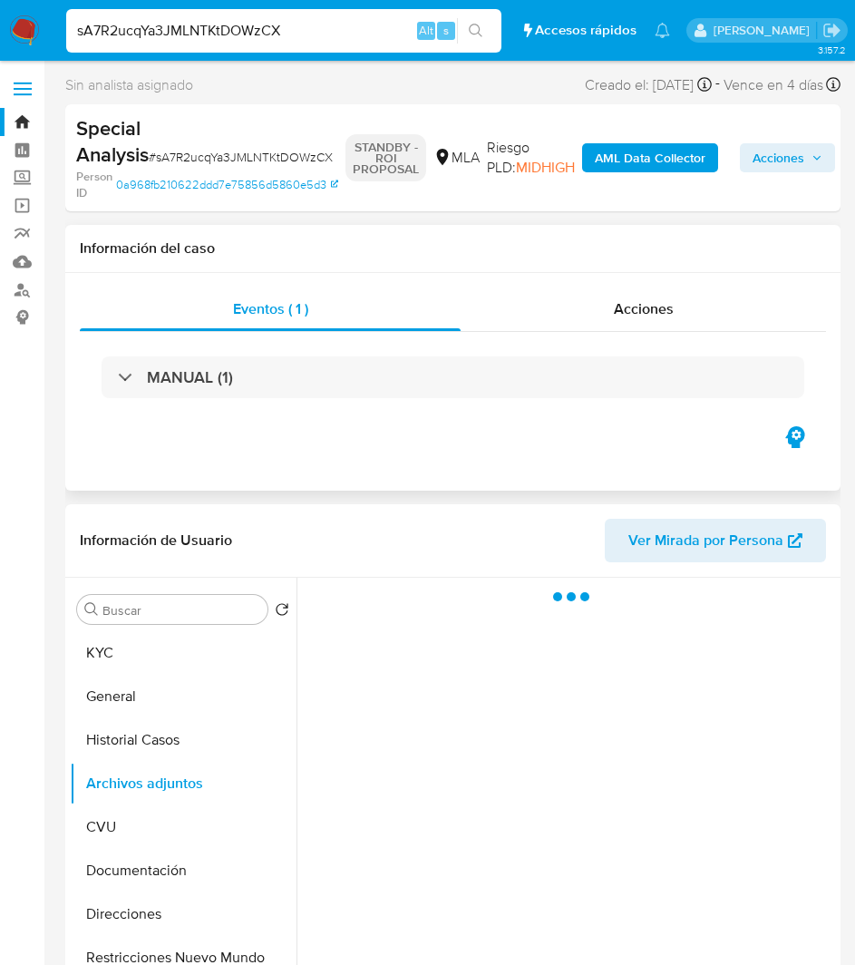
click at [308, 431] on div "Eventos ( 1 ) Acciones MANUAL (1)" at bounding box center [453, 382] width 776 height 218
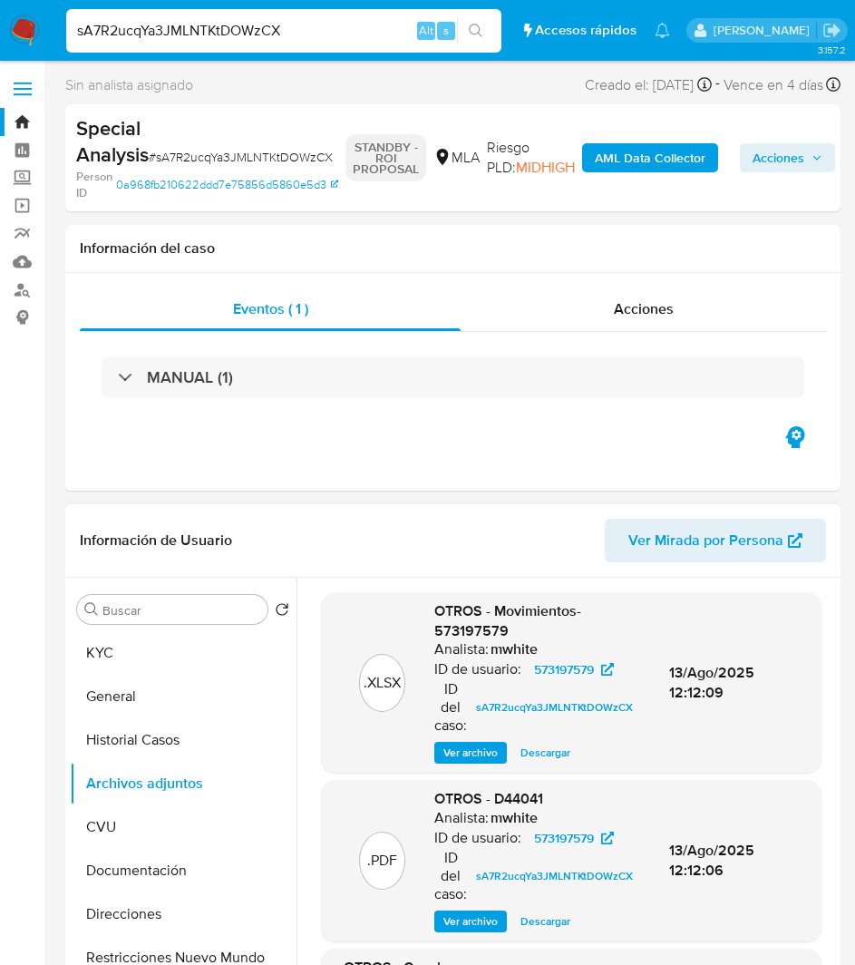
scroll to position [277, 0]
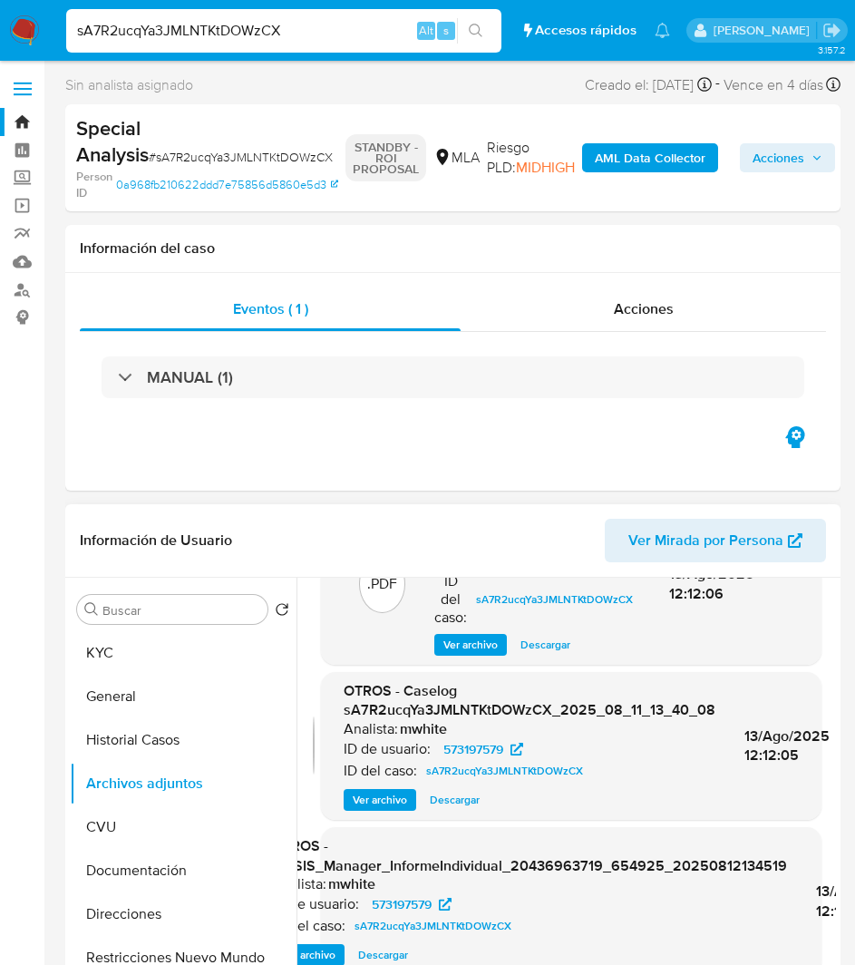
click at [457, 800] on span "Descargar" at bounding box center [455, 800] width 50 height 18
click at [238, 28] on input "sA7R2ucqYa3JMLNTKtDOWzCX" at bounding box center [283, 31] width 435 height 24
paste input "9wnmuJ4Aj7pszM9LGe0hi7xe"
type input "9wnmuJ4Aj7pszM9LGe0hi7xe"
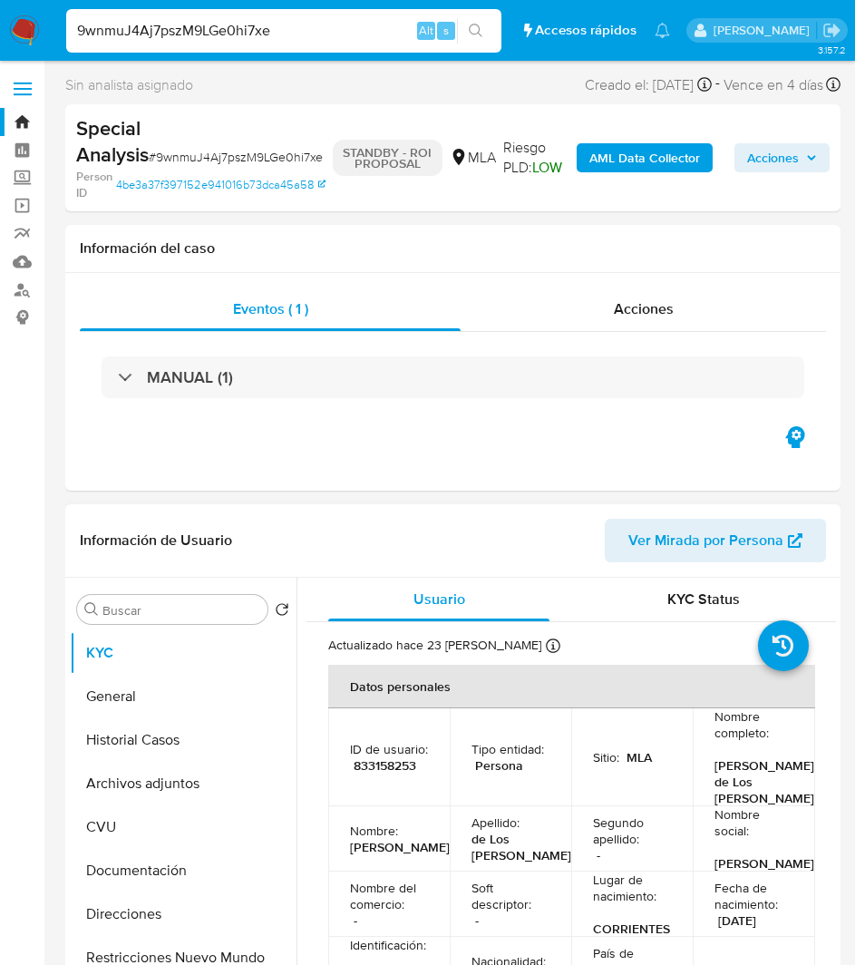
select select "10"
click at [174, 776] on button "Archivos adjuntos" at bounding box center [176, 784] width 212 height 44
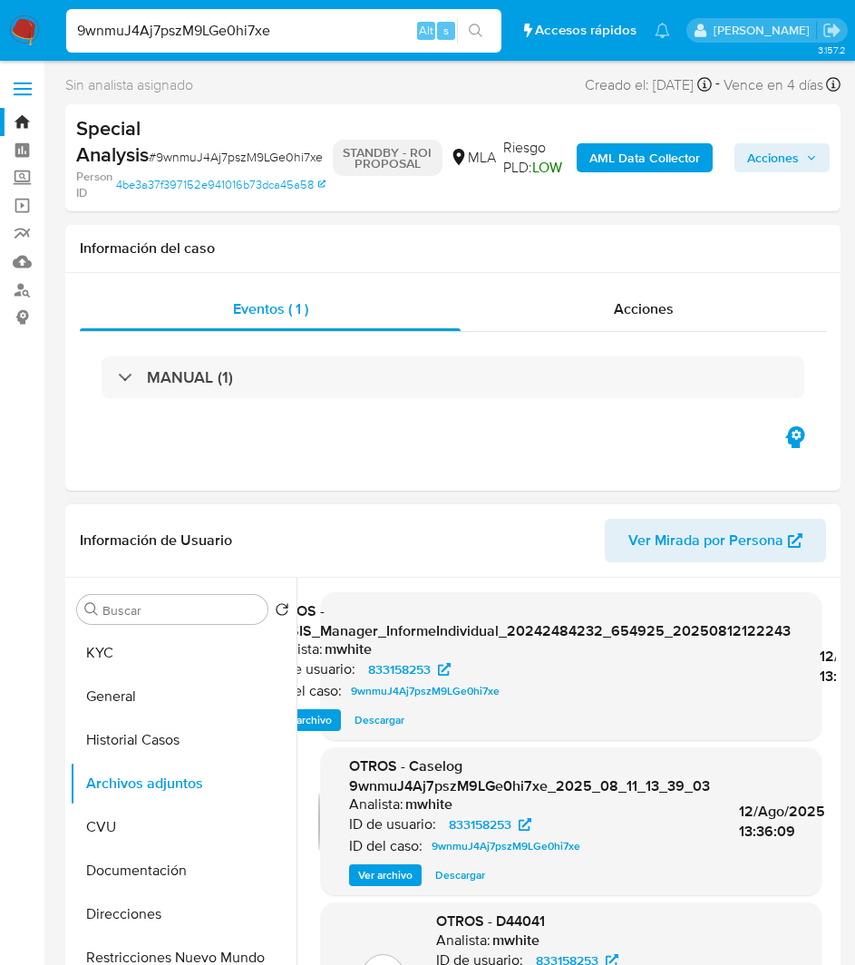
click at [464, 881] on span "Descargar" at bounding box center [460, 875] width 50 height 18
click at [101, 663] on button "KYC" at bounding box center [176, 653] width 212 height 44
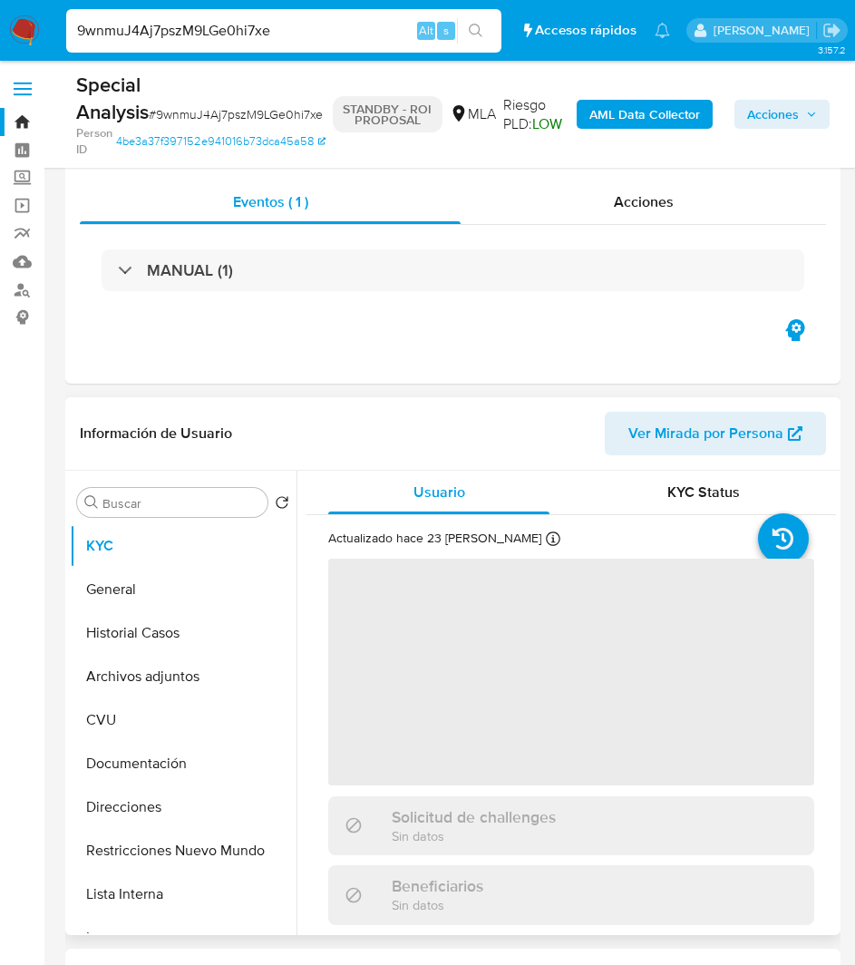
scroll to position [57, 0]
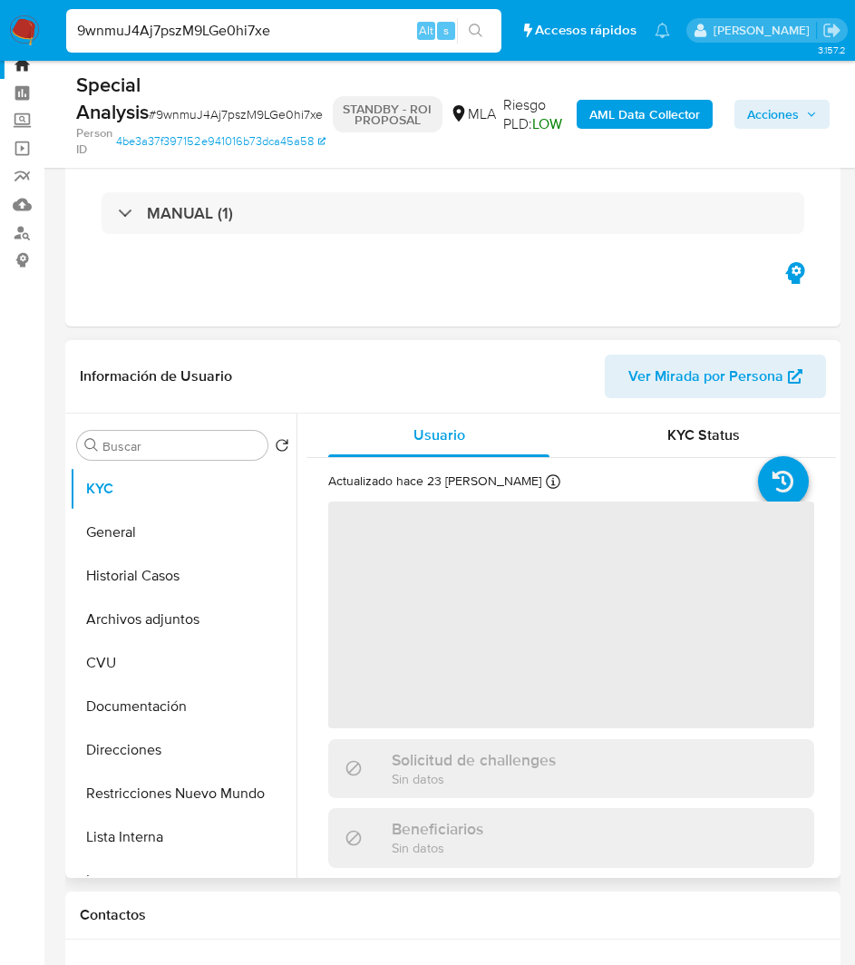
click at [348, 402] on div "Información de Usuario Ver Mirada por Persona" at bounding box center [453, 376] width 776 height 73
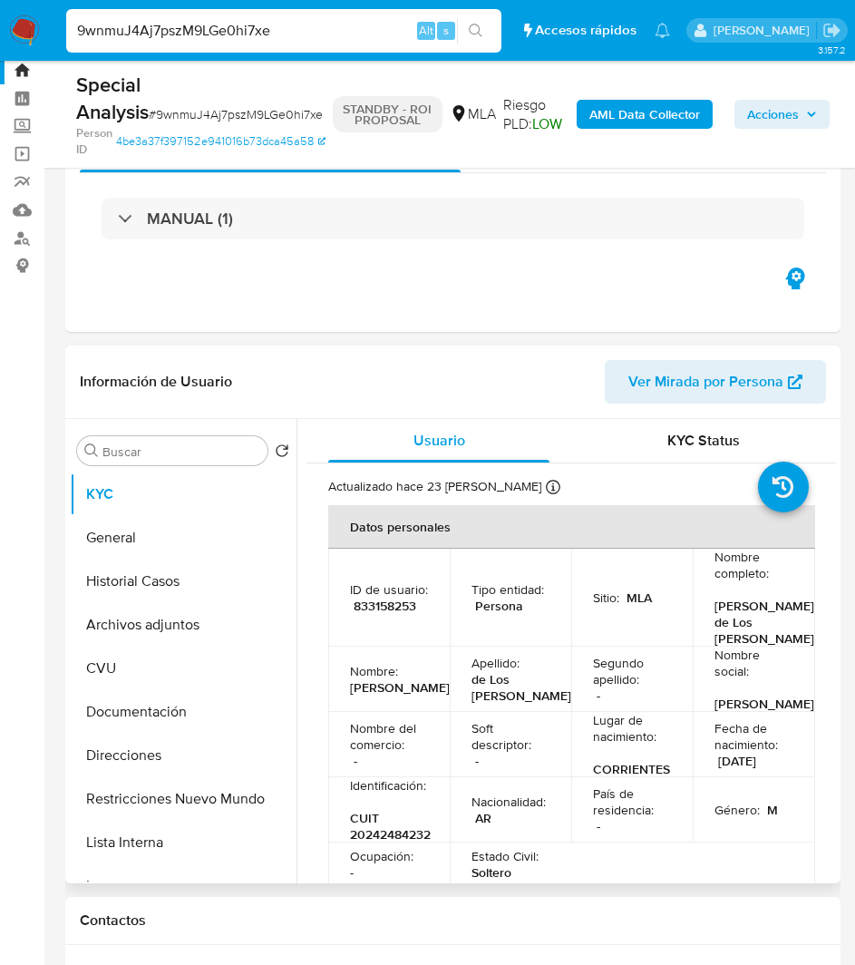
scroll to position [51, 0]
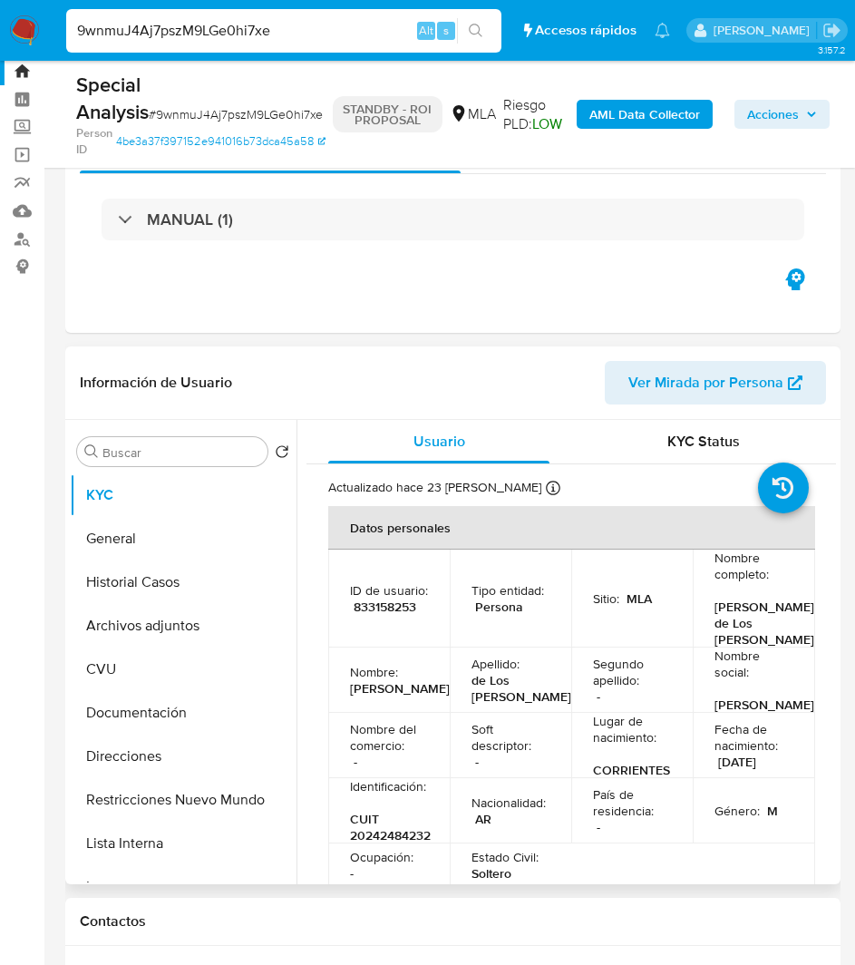
click at [347, 376] on header "Información de Usuario Ver Mirada por Persona" at bounding box center [453, 383] width 747 height 44
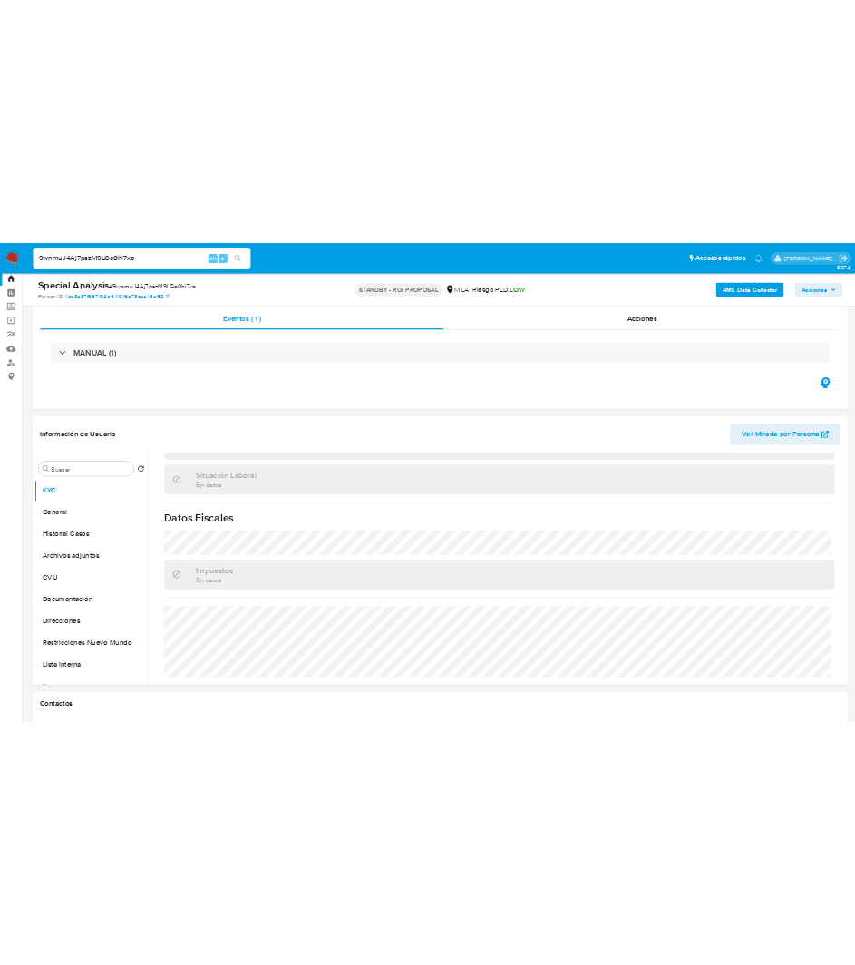
scroll to position [1302, 0]
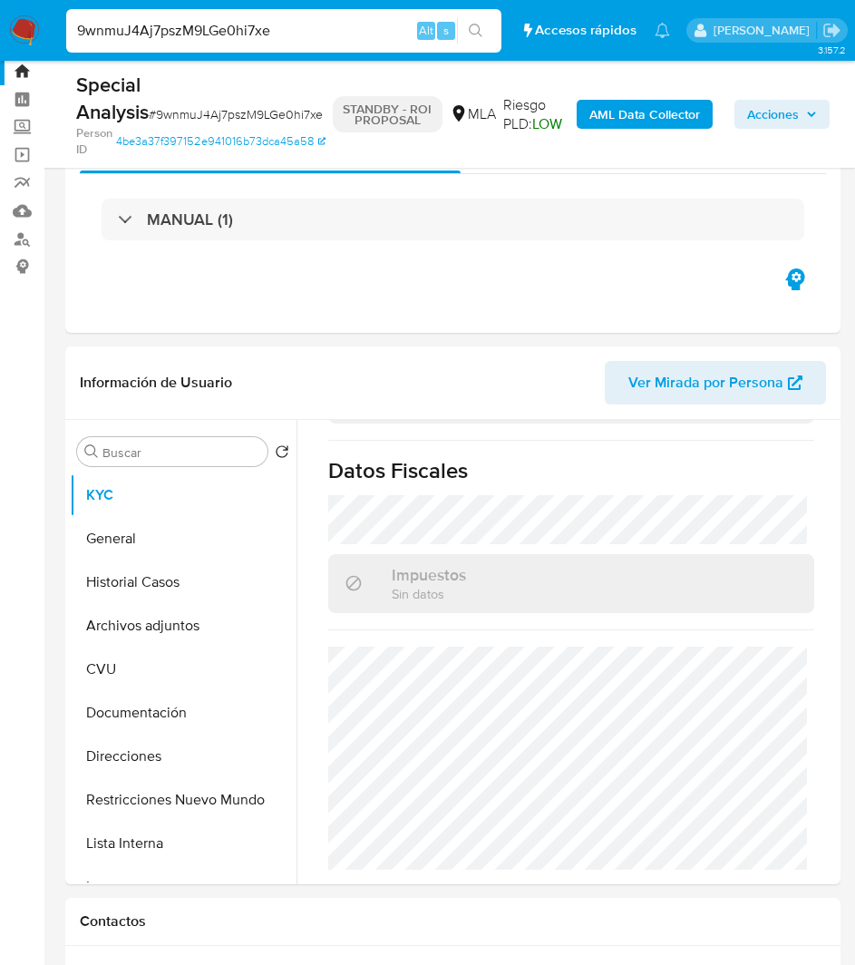
click at [191, 24] on input "9wnmuJ4Aj7pszM9LGe0hi7xe" at bounding box center [283, 31] width 435 height 24
paste input "ChYsc2KaiU0SqiIJ2s3rNGJv"
type input "ChYsc2KaiU0SqiIJ2s3rNGJv"
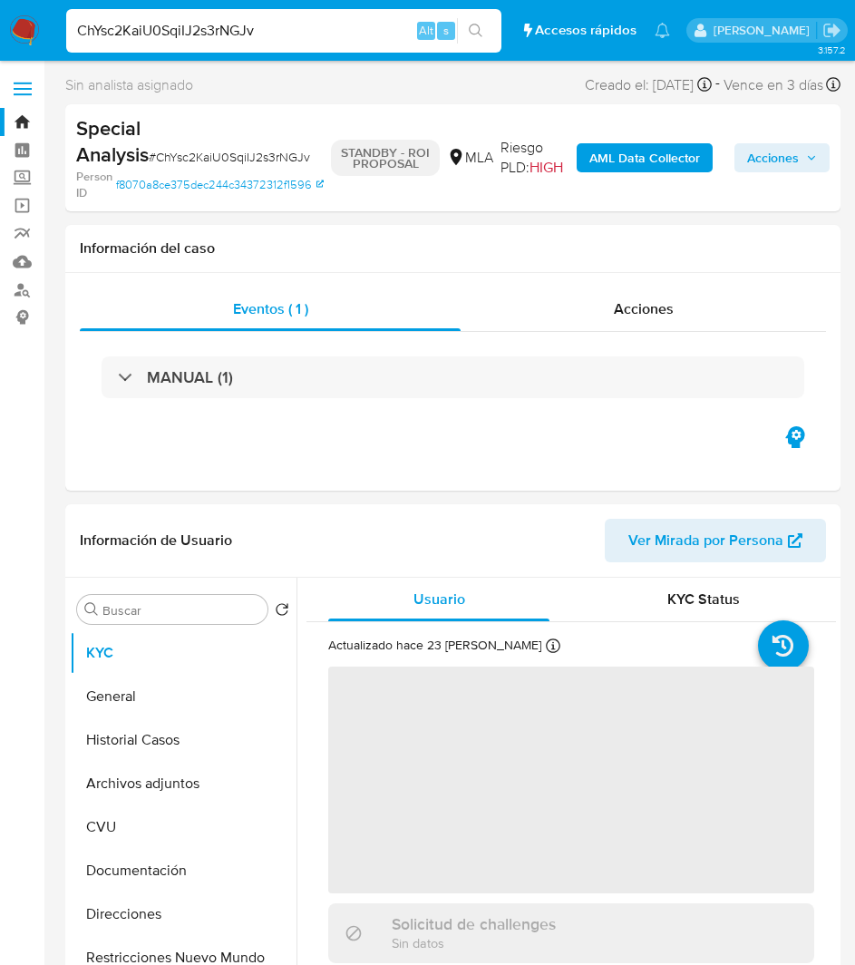
select select "10"
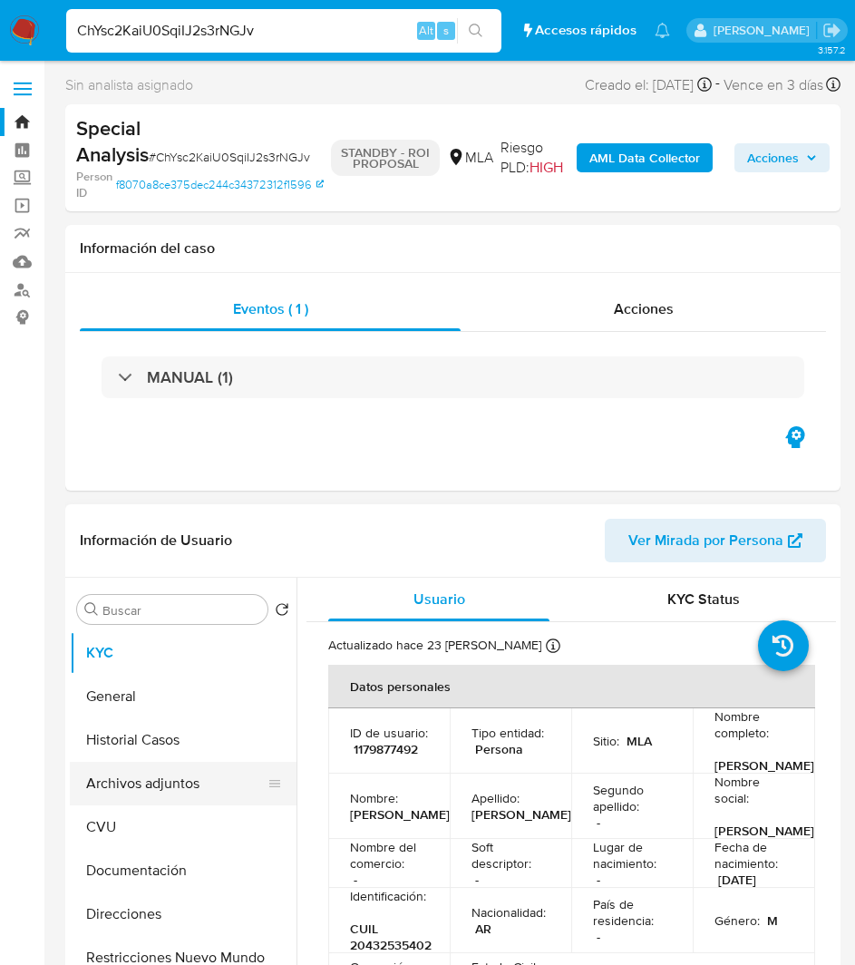
click at [177, 778] on button "Archivos adjuntos" at bounding box center [176, 784] width 212 height 44
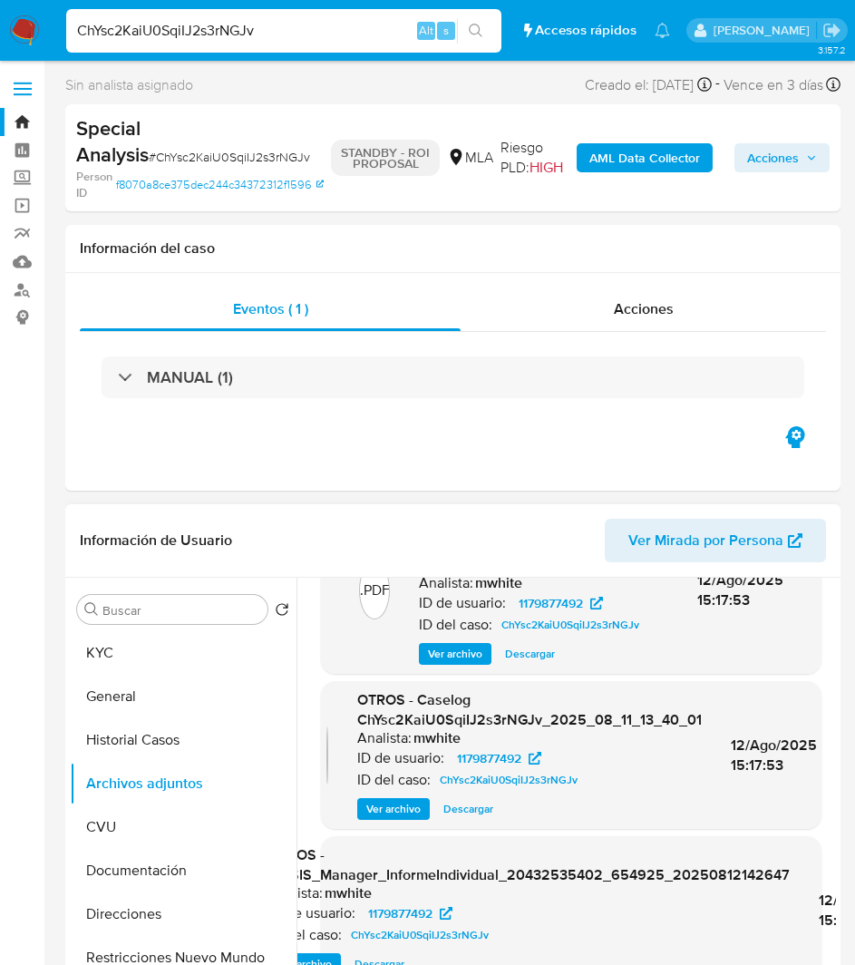
scroll to position [273, 0]
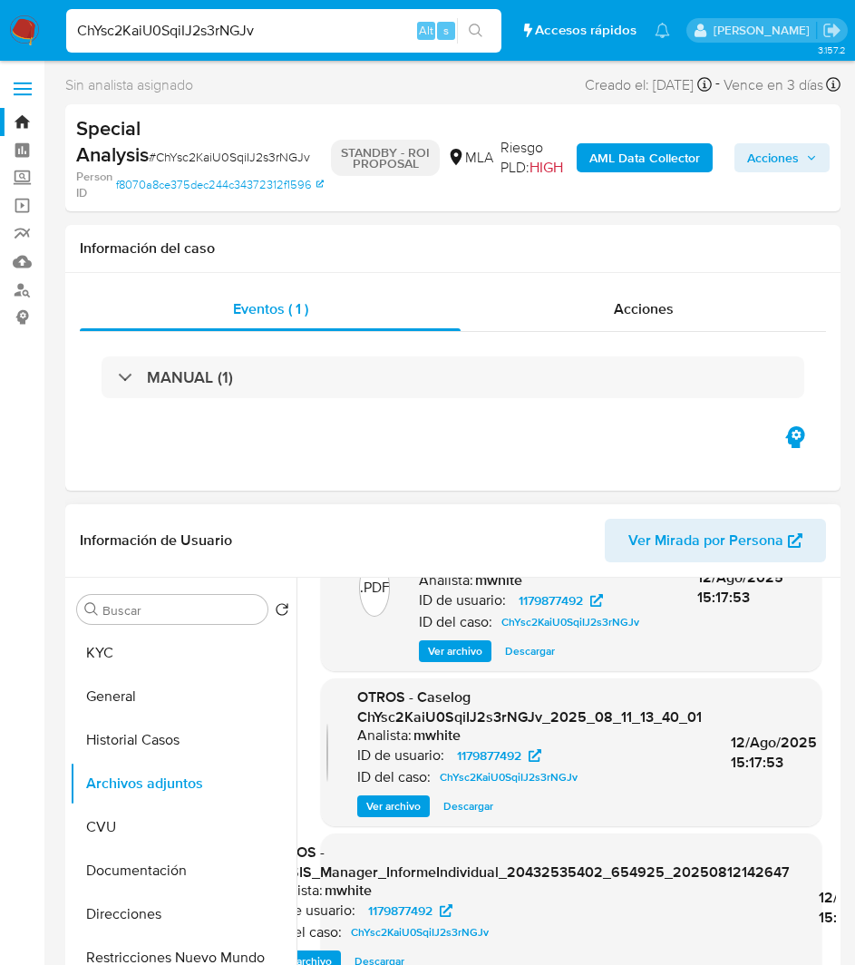
click at [464, 806] on span "Descargar" at bounding box center [469, 806] width 50 height 18
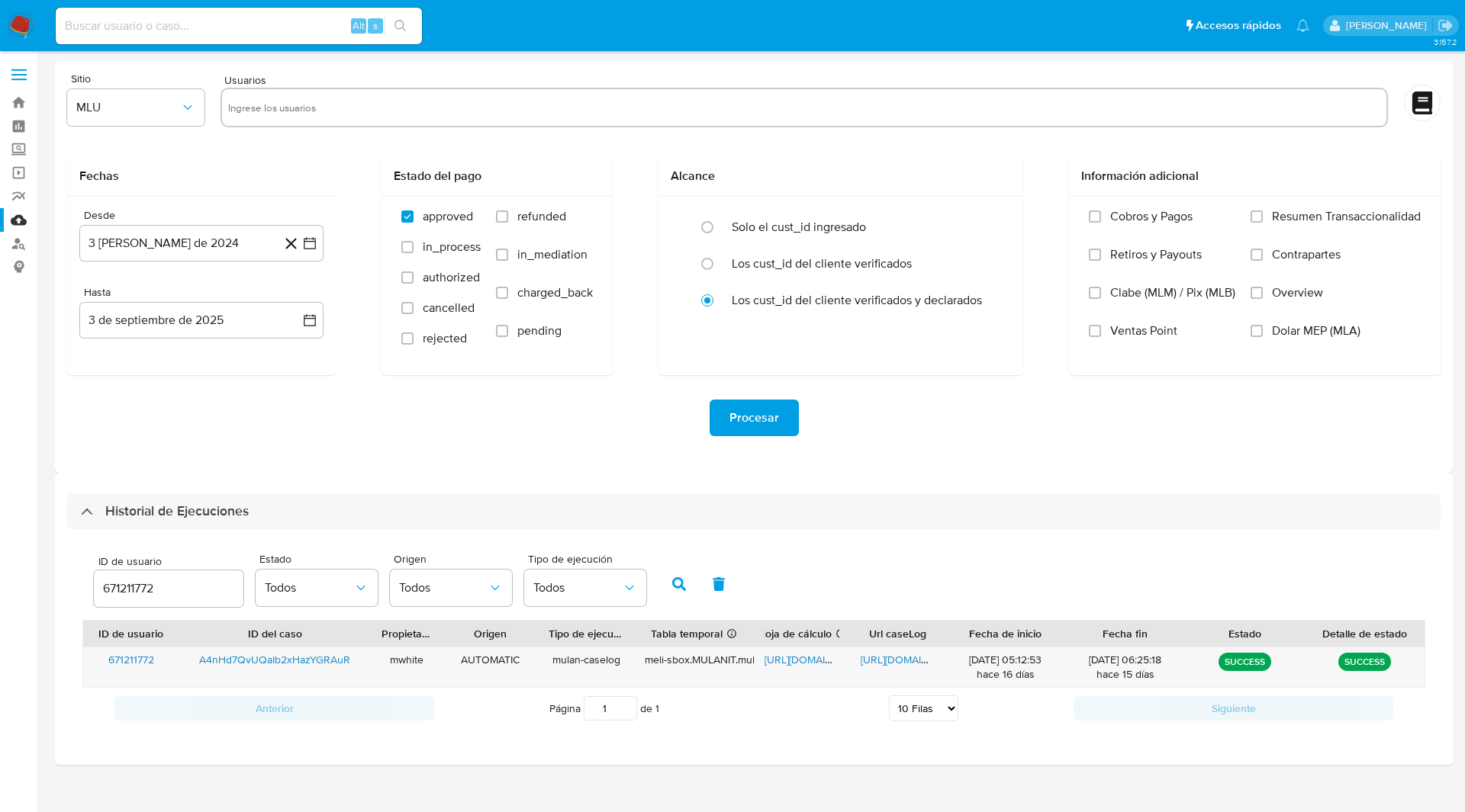
select select "10"
click at [137, 592] on input "671211772" at bounding box center [169, 589] width 150 height 20
click at [672, 595] on button "button" at bounding box center [679, 584] width 40 height 37
click at [815, 666] on span "https://docs.google.com/spreadsheets/d/1POHxbL-xeY0odWGkQA2DW_3aGbtJd-EkwelBVLK…" at bounding box center [817, 660] width 105 height 15
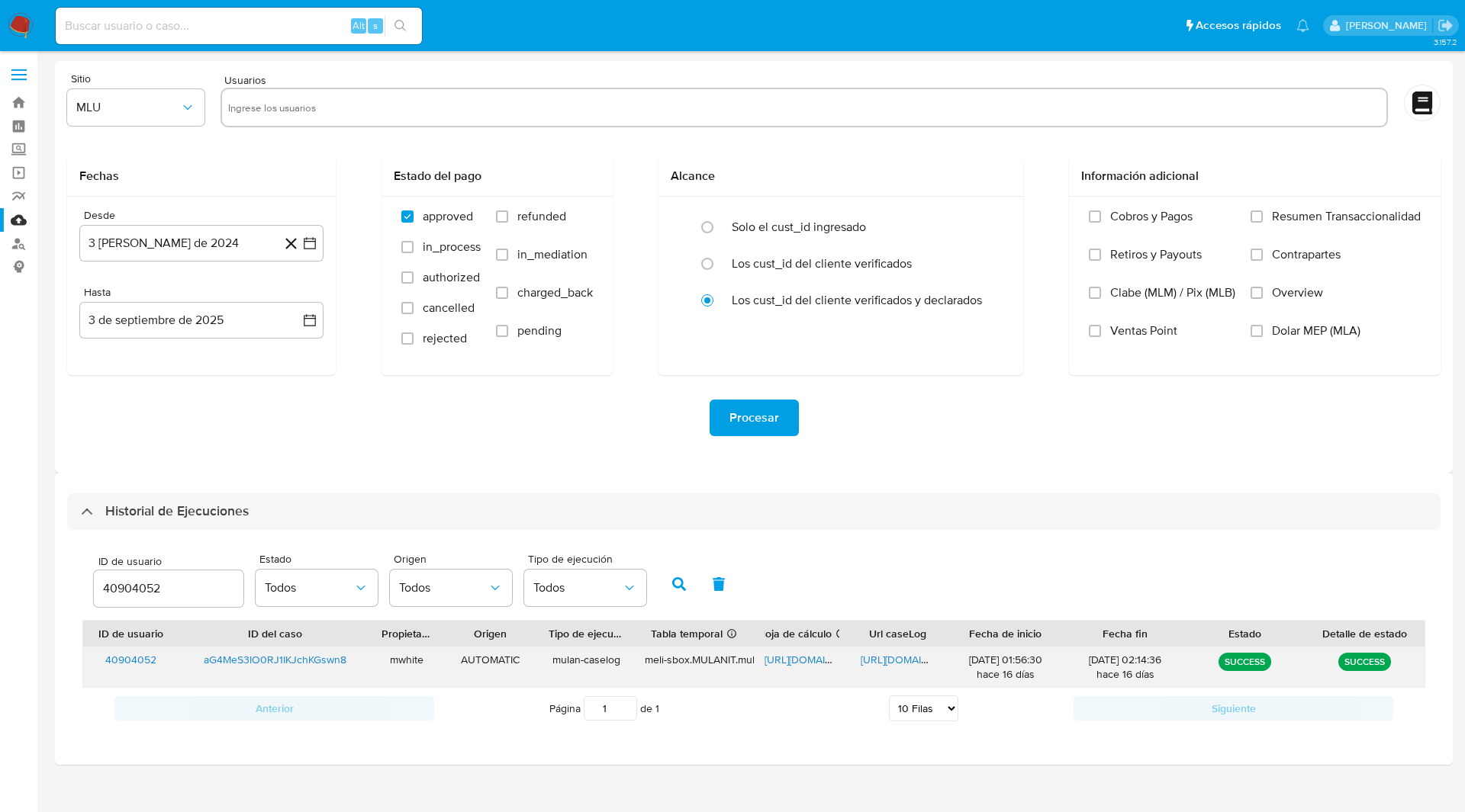
click at [890, 662] on span "https://docs.google.com/document/d/1iys7tUOitq66a0u813GocLibOLnTXwz4-lJtbOq1rHI…" at bounding box center [912, 660] width 105 height 15
click at [123, 587] on input "40904052" at bounding box center [169, 589] width 150 height 20
type input "1996702295"
click at [678, 571] on button "button" at bounding box center [679, 584] width 40 height 37
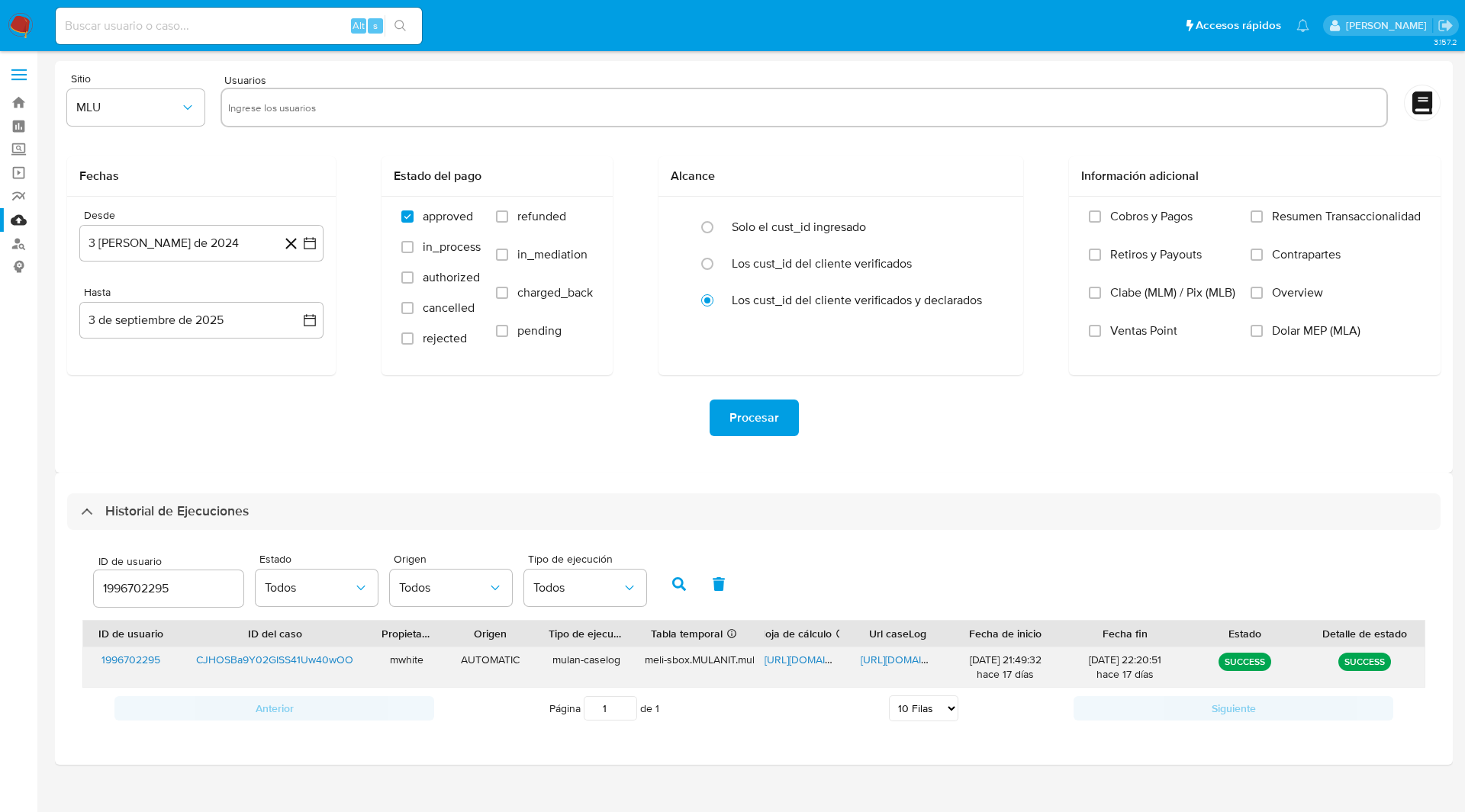
click at [795, 657] on span "https://docs.google.com/spreadsheets/d/1nSmX0Rsay3uktRDCmERX-7j2_i3cBWUl4jtYUWp…" at bounding box center [817, 660] width 105 height 15
click at [902, 665] on span "https://docs.google.com/document/d/1iLv1A87Du3r0_Vu2_IhfuqO9ghTI7A8p0OxsQ52DIT8…" at bounding box center [912, 660] width 105 height 15
